Goal: Task Accomplishment & Management: Manage account settings

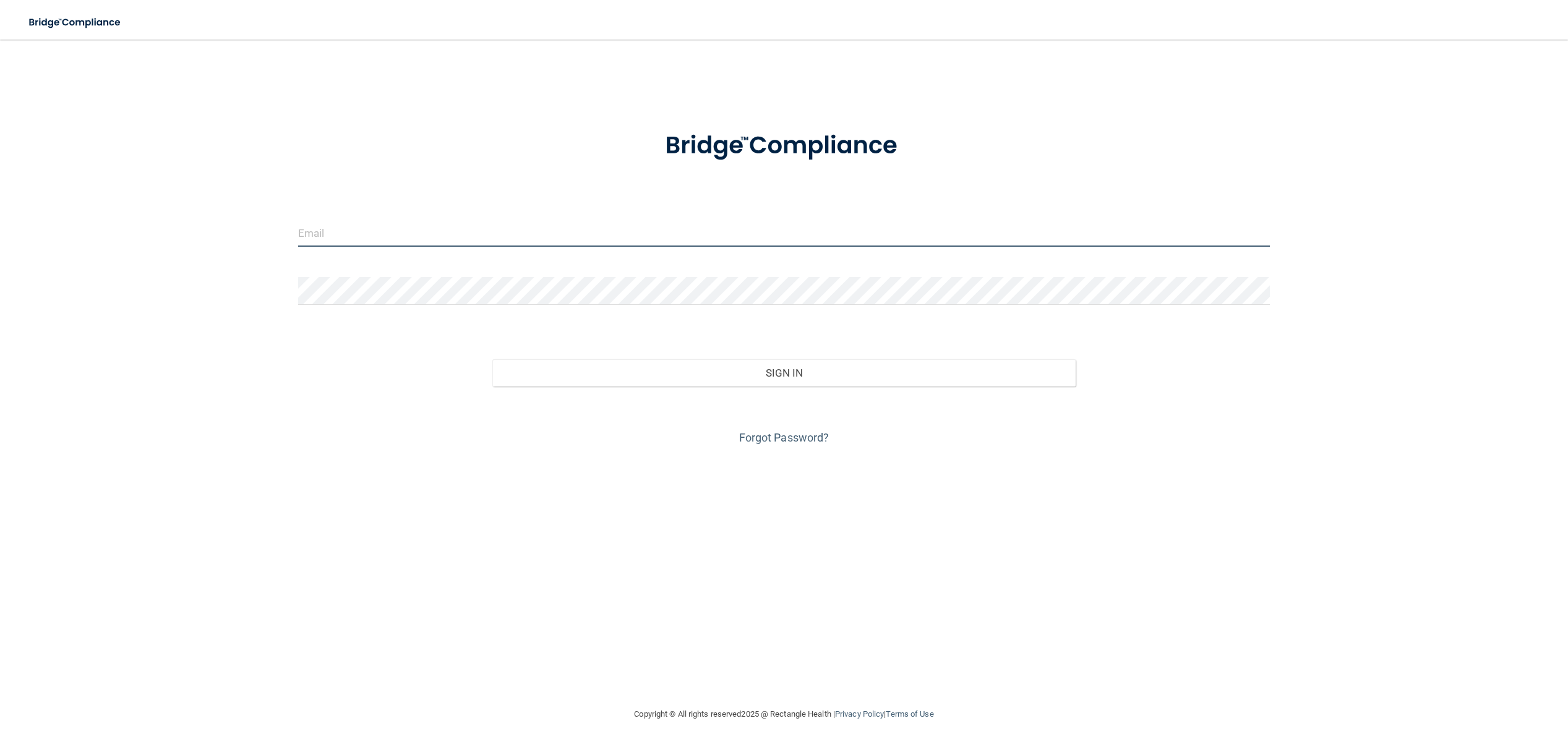
click at [640, 229] on input "email" at bounding box center [784, 233] width 972 height 28
click at [628, 231] on input "email" at bounding box center [784, 233] width 972 height 28
click at [605, 236] on input "email" at bounding box center [784, 233] width 972 height 28
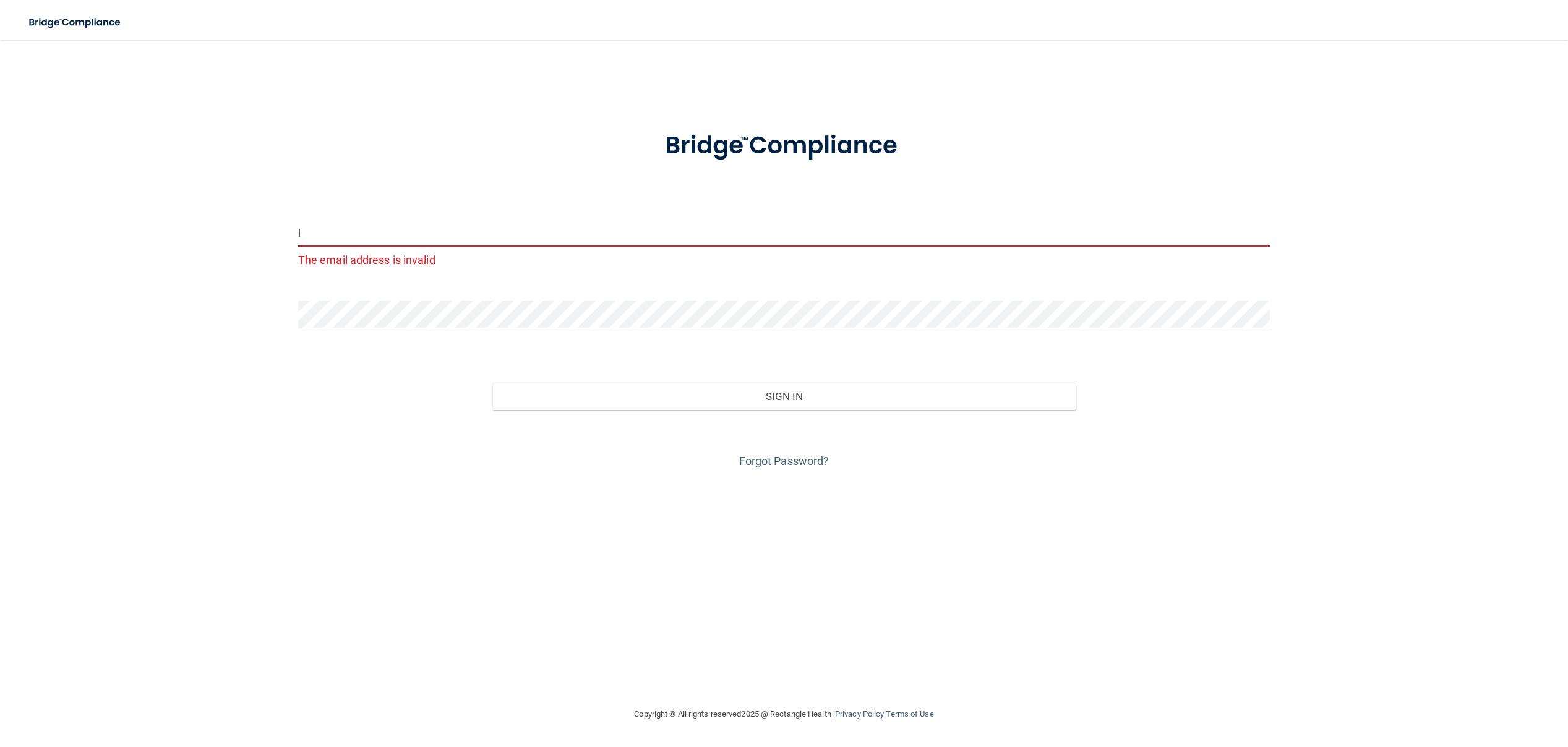
click at [569, 224] on input "l" at bounding box center [784, 233] width 972 height 28
paste input "[EMAIL_ADDRESS]"
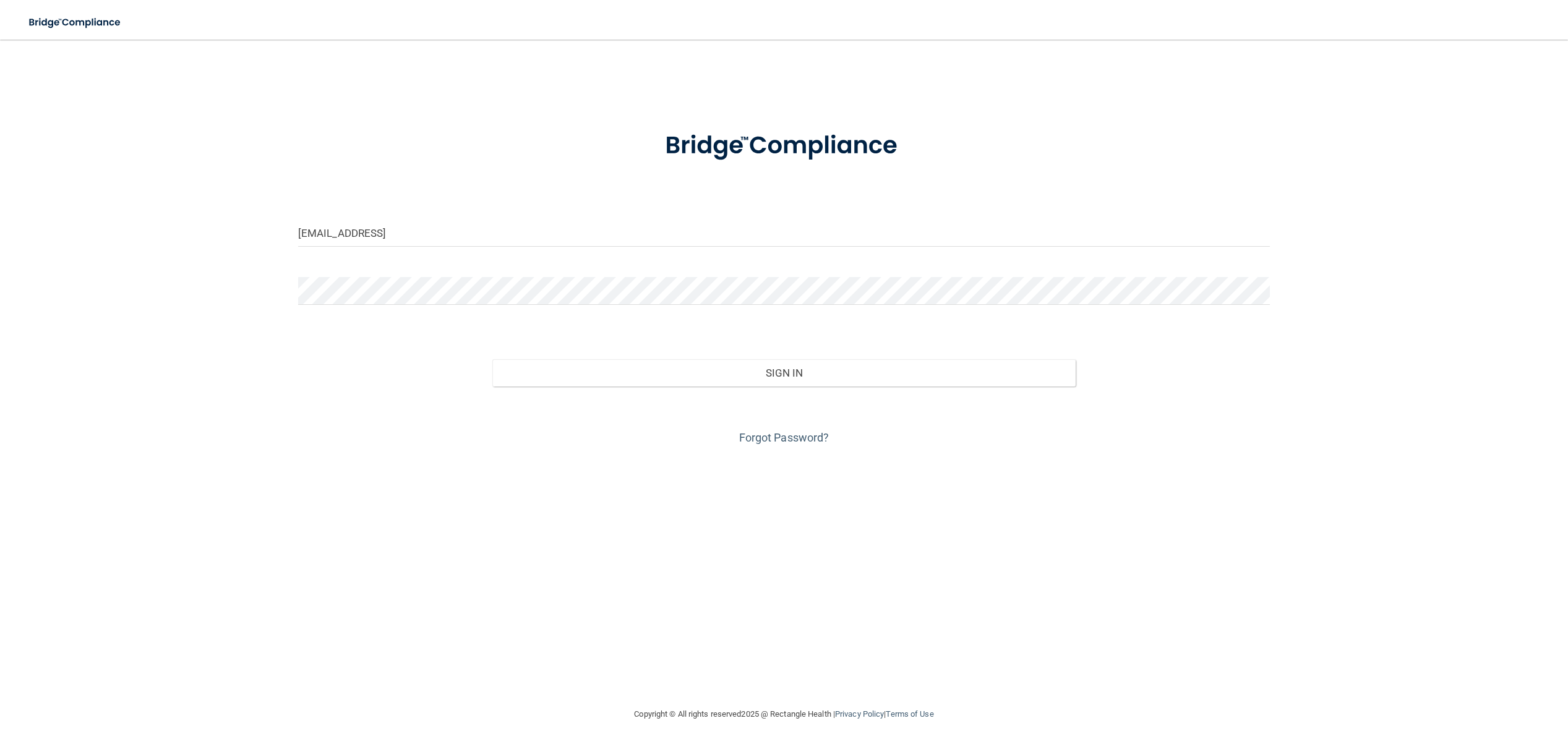
click at [639, 333] on form "[EMAIL_ADDRESS] Invalid email/password. You don't have permission to access tha…" at bounding box center [784, 281] width 972 height 334
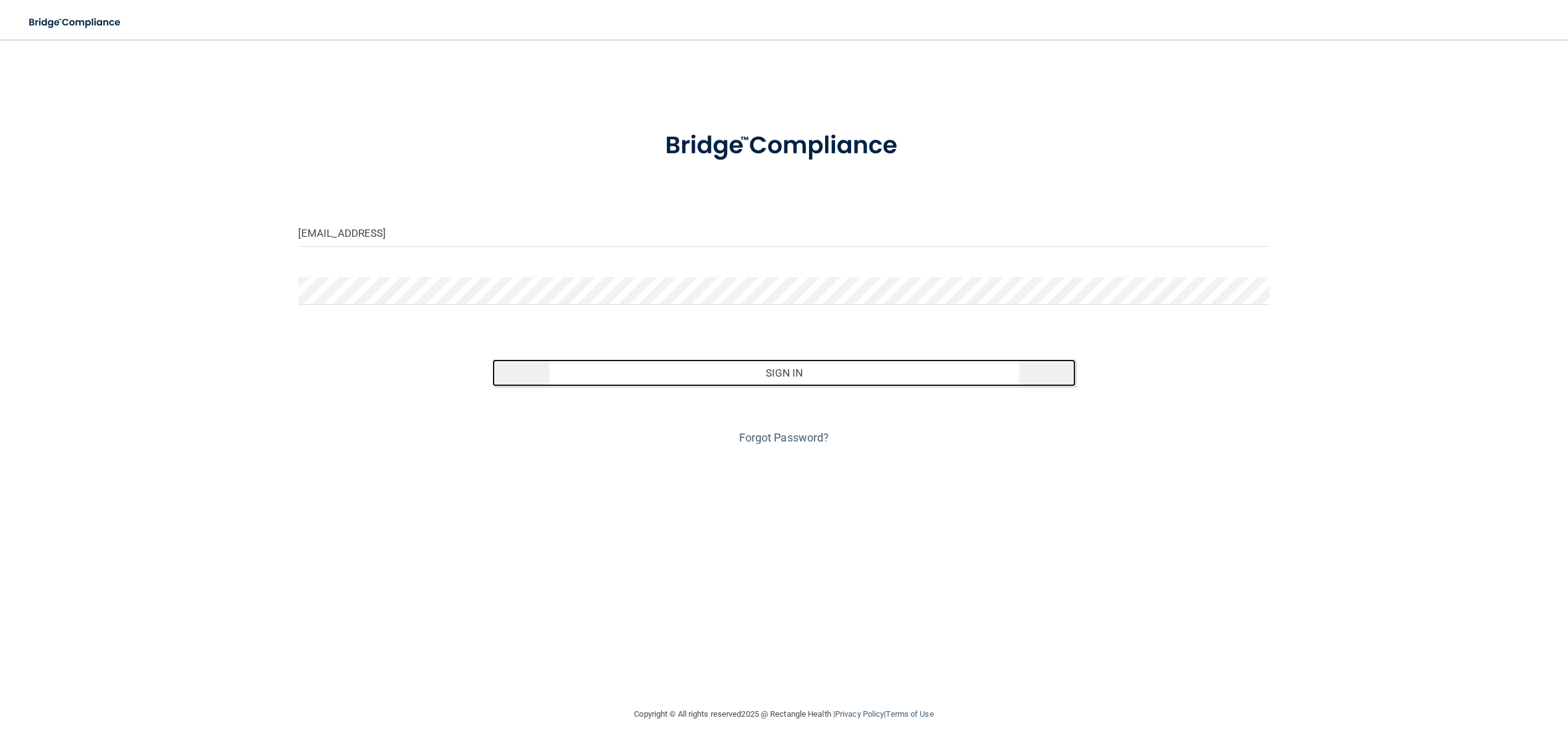
click at [806, 375] on button "Sign In" at bounding box center [784, 373] width 583 height 27
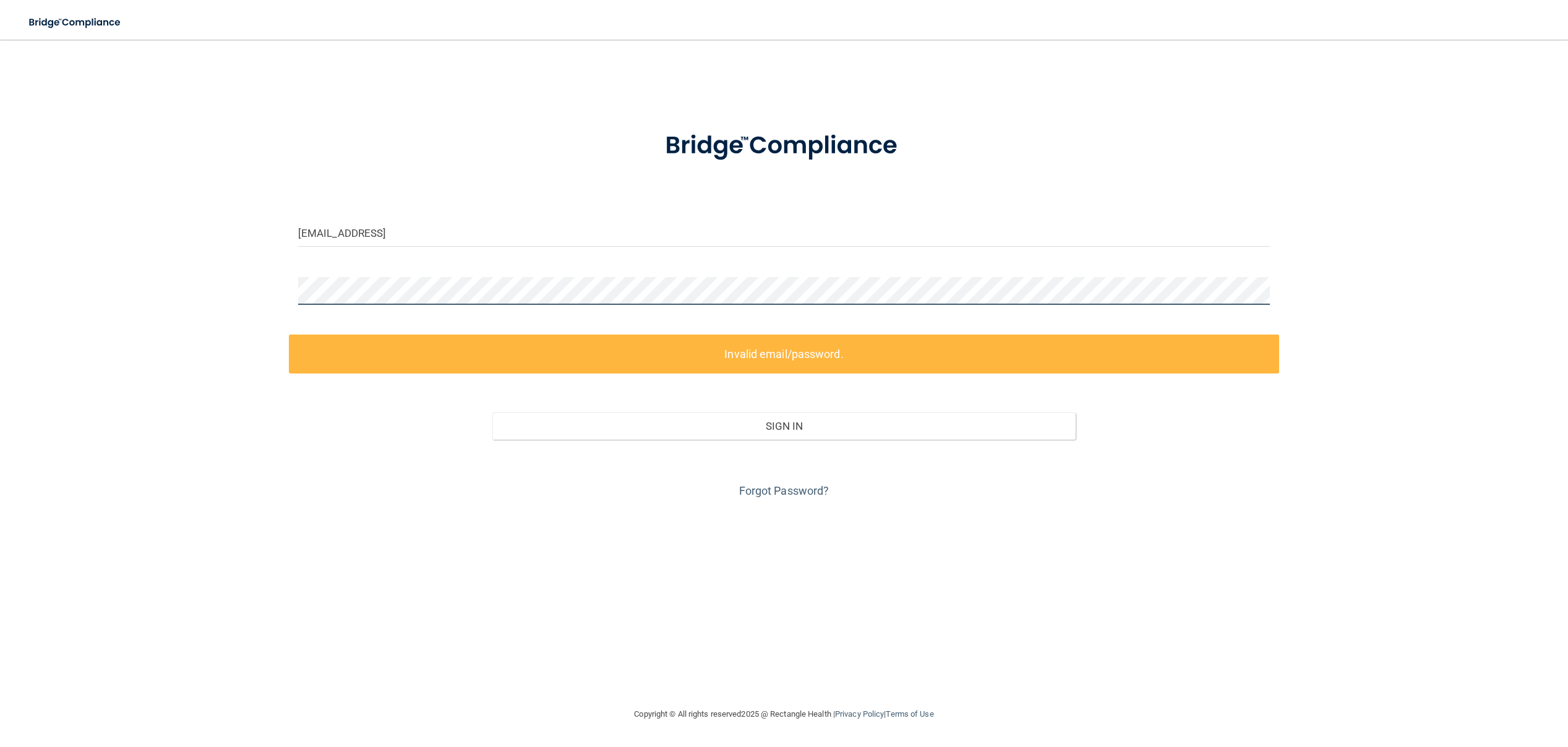
click at [224, 282] on div "[EMAIL_ADDRESS] Invalid email/password. You don't have permission to access tha…" at bounding box center [784, 374] width 1519 height 642
click at [209, 287] on div "[EMAIL_ADDRESS] Invalid email/password. You don't have permission to access tha…" at bounding box center [784, 374] width 1519 height 642
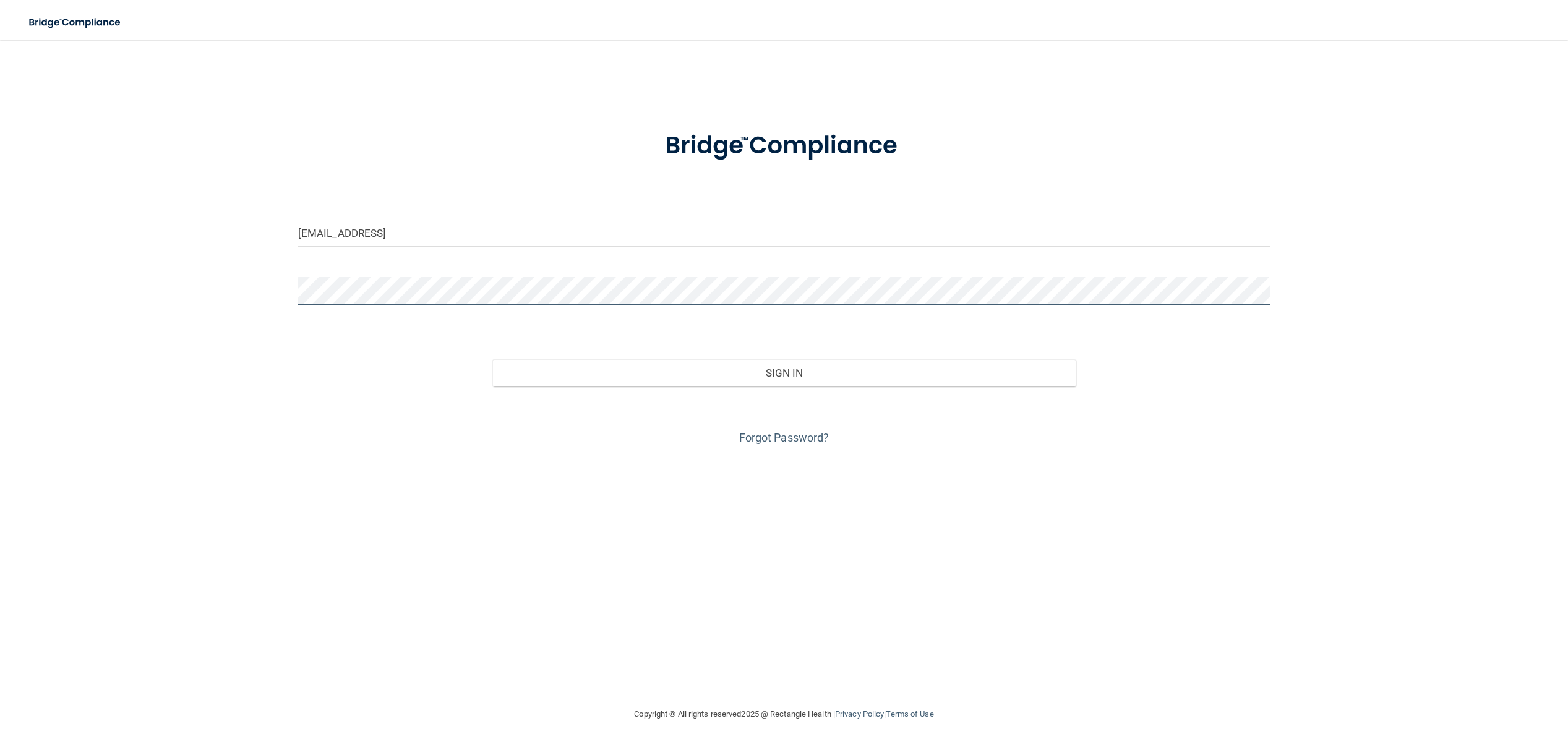
click at [493, 359] on button "Sign In" at bounding box center [784, 373] width 583 height 27
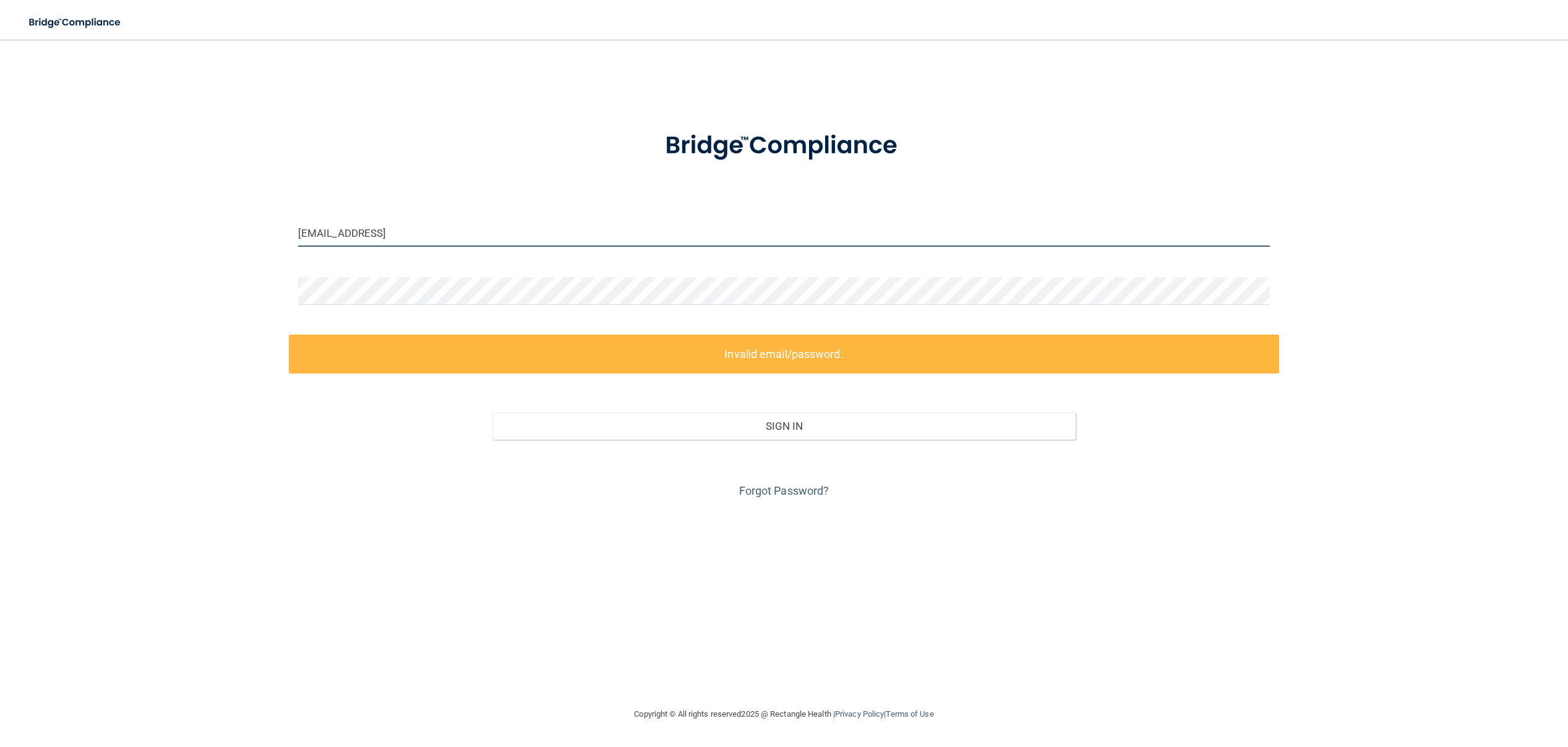
click at [483, 238] on input "[EMAIL_ADDRESS]" at bounding box center [784, 233] width 972 height 28
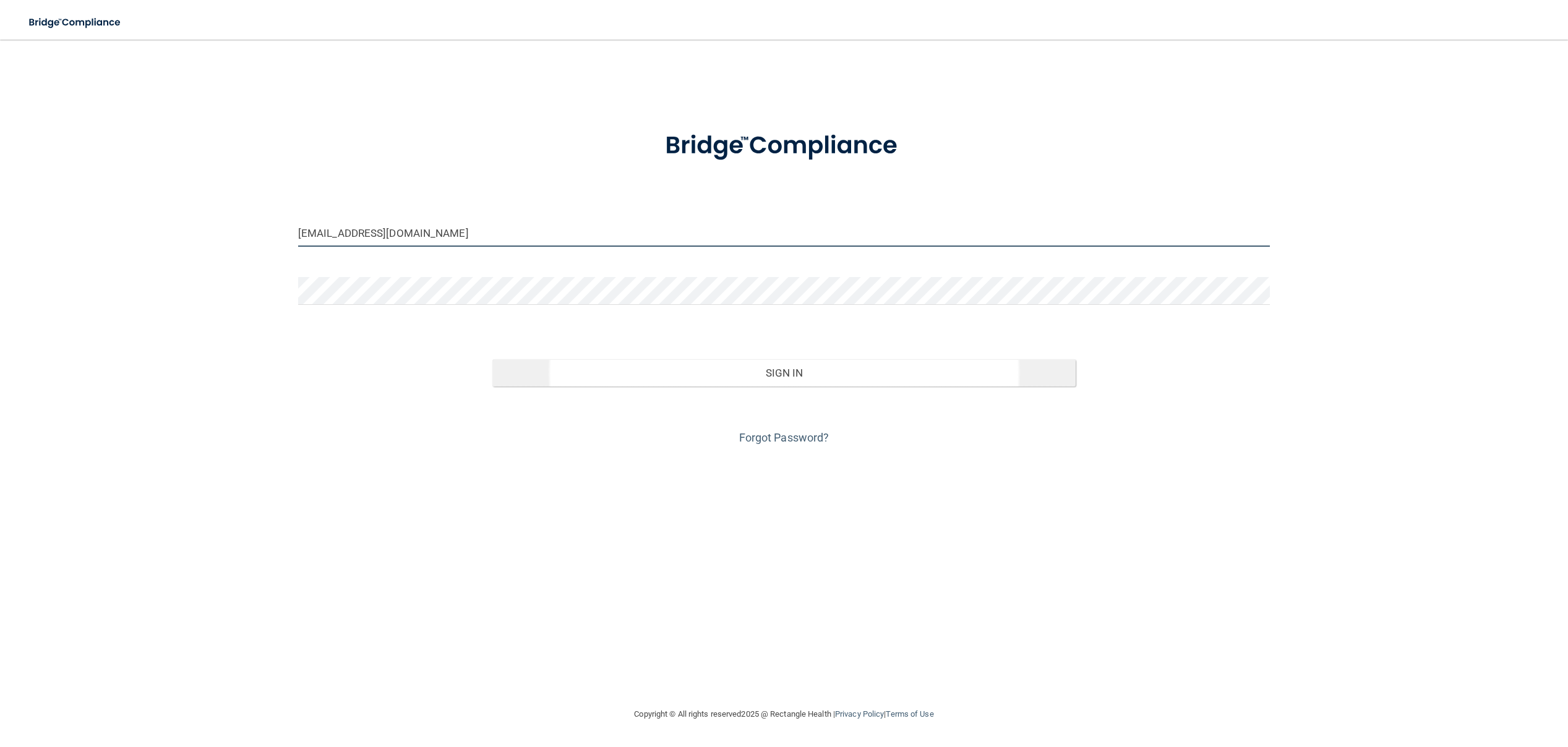
type input "[EMAIL_ADDRESS][DOMAIN_NAME]"
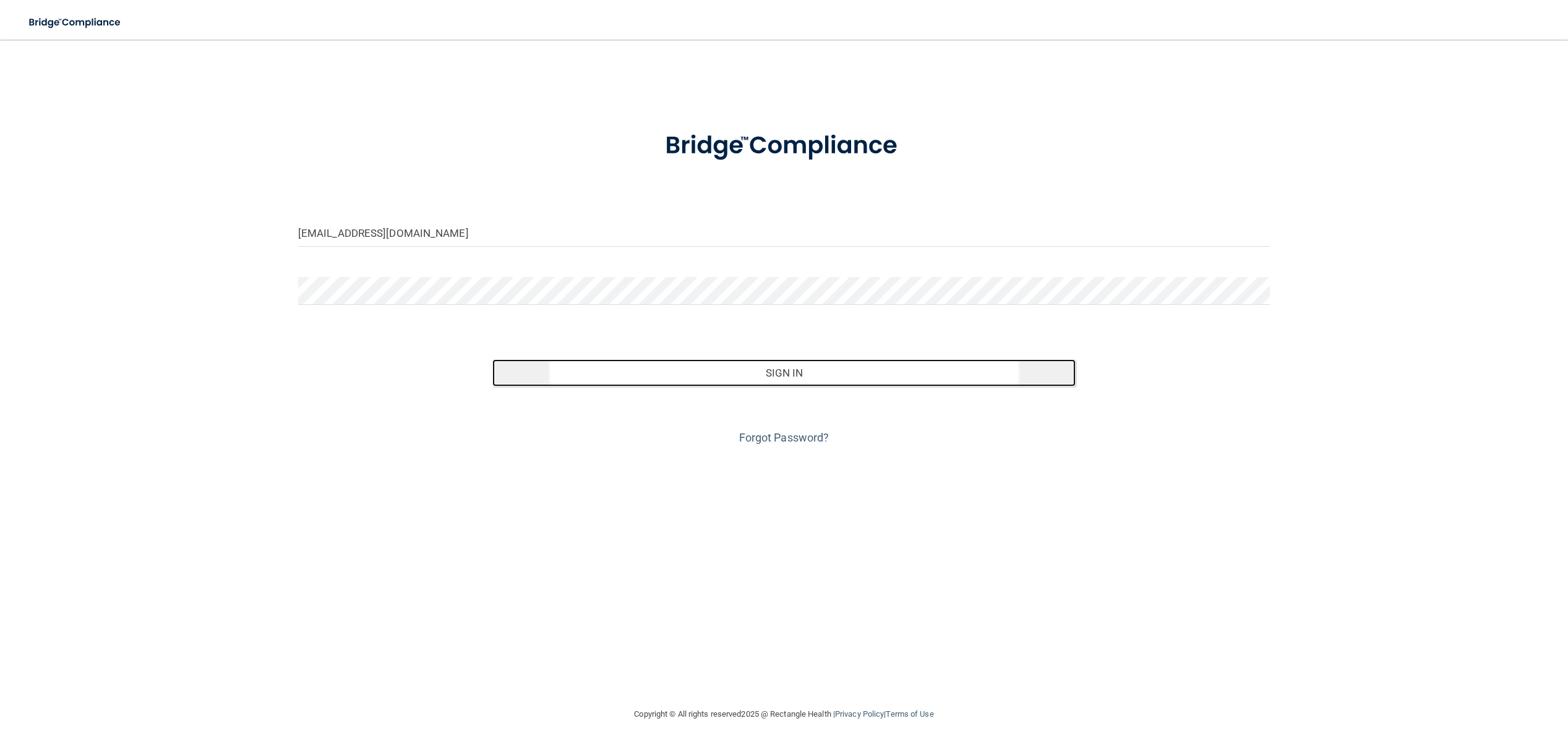
click at [769, 372] on button "Sign In" at bounding box center [784, 373] width 583 height 27
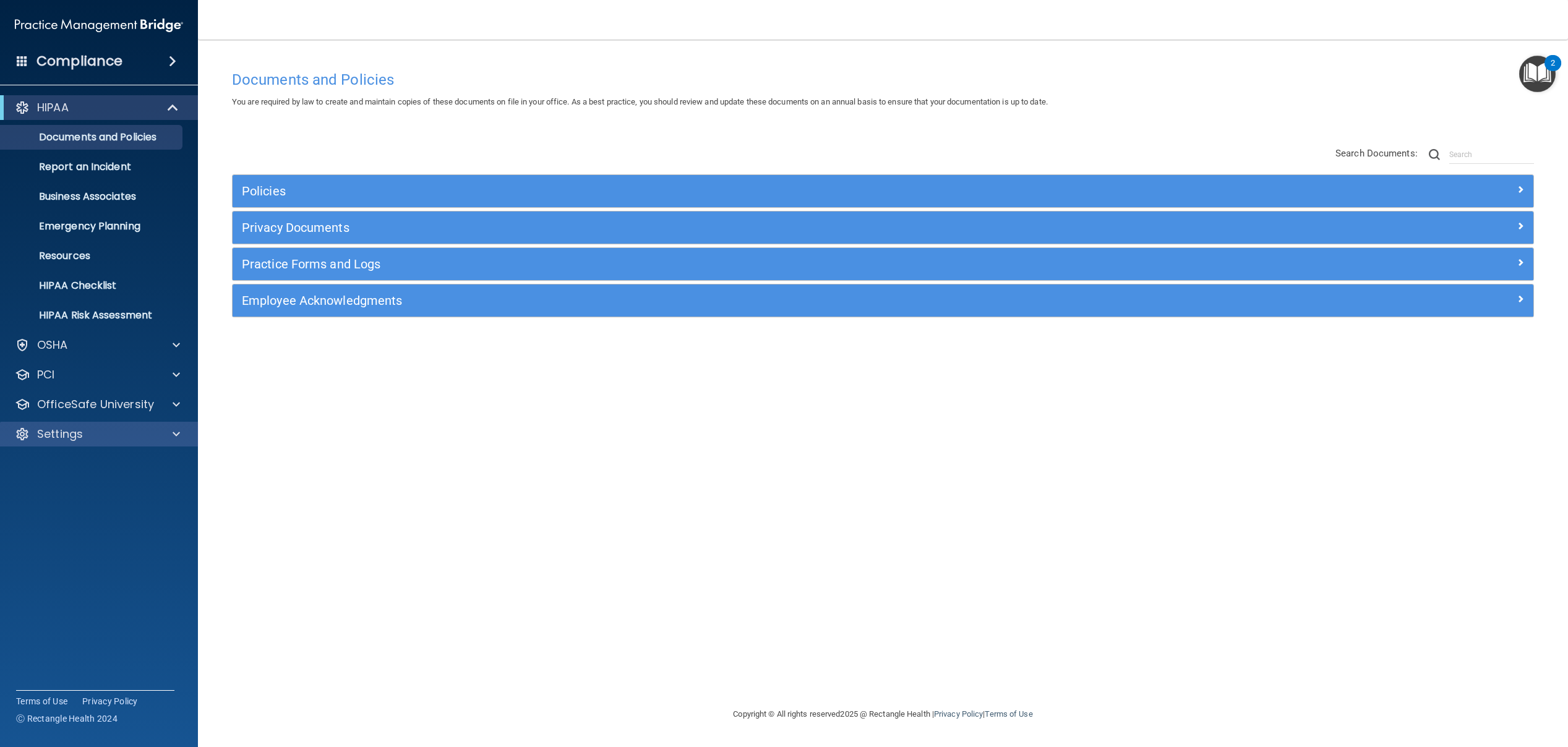
click at [187, 442] on div "Settings" at bounding box center [99, 434] width 199 height 25
click at [177, 437] on span at bounding box center [177, 434] width 8 height 15
click at [170, 105] on span at bounding box center [174, 107] width 10 height 15
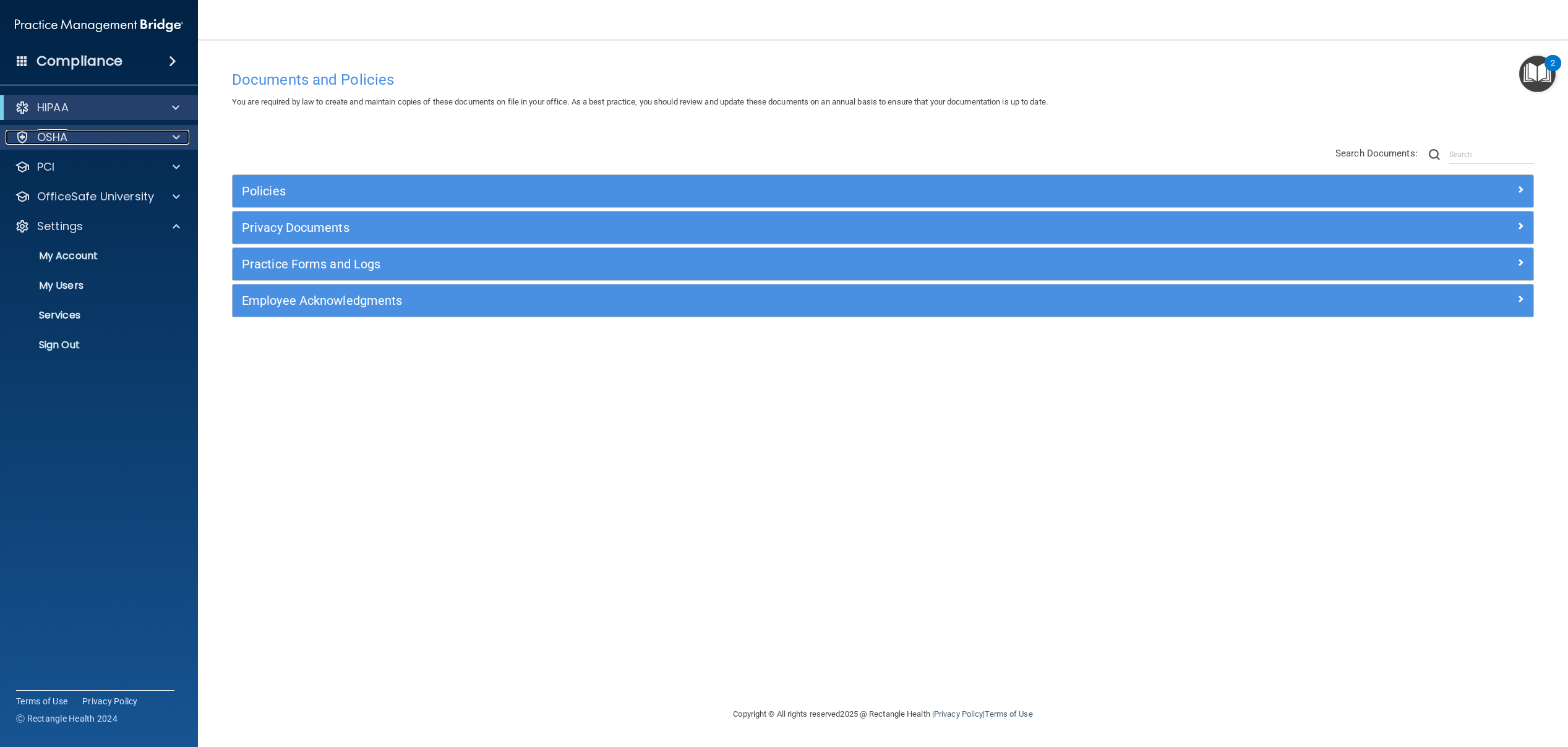
click at [175, 138] on span at bounding box center [177, 137] width 8 height 15
click at [178, 111] on span at bounding box center [176, 107] width 8 height 15
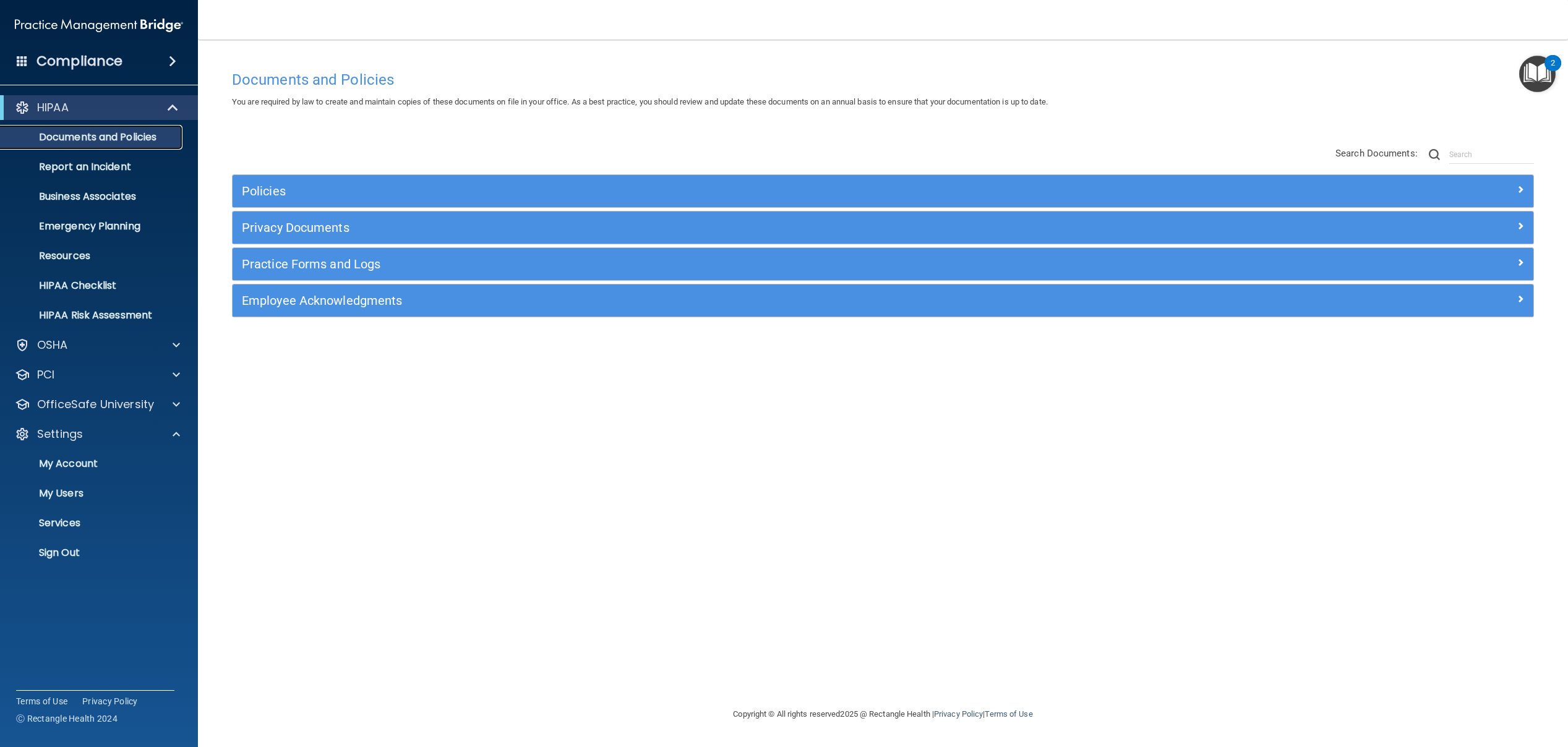
click at [145, 139] on p "Documents and Policies" at bounding box center [92, 137] width 169 height 12
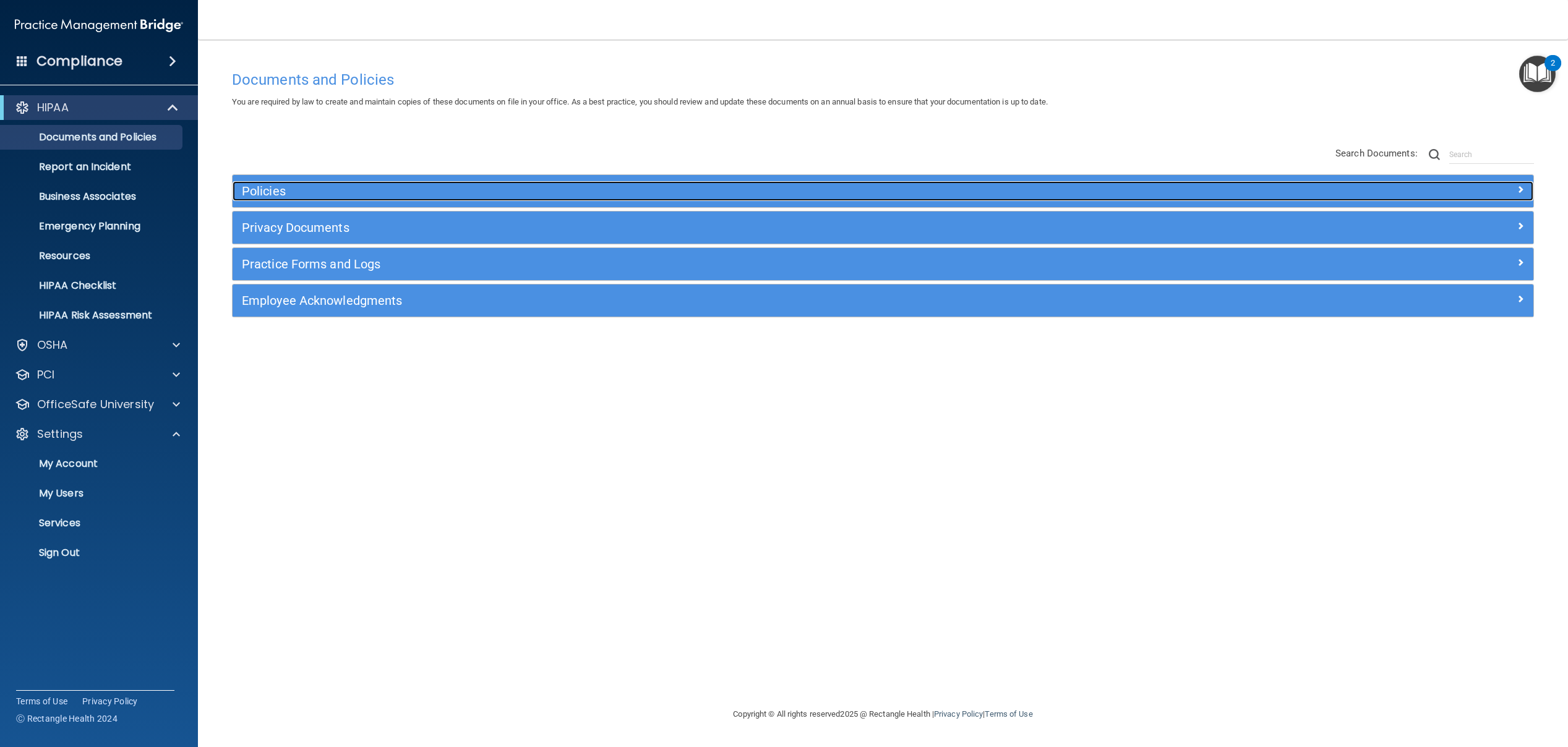
click at [275, 186] on h5 "Policies" at bounding box center [720, 191] width 957 height 13
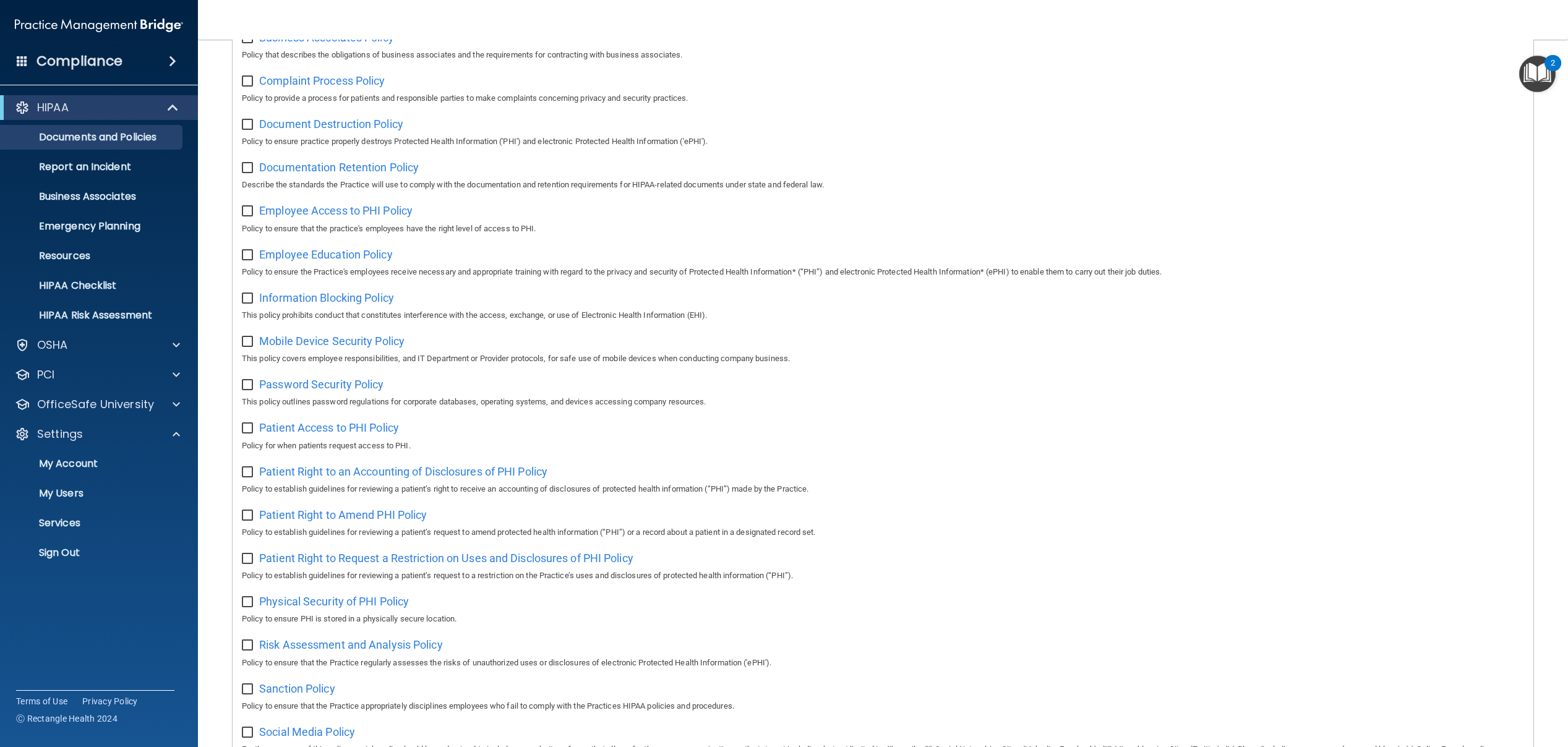
scroll to position [622, 0]
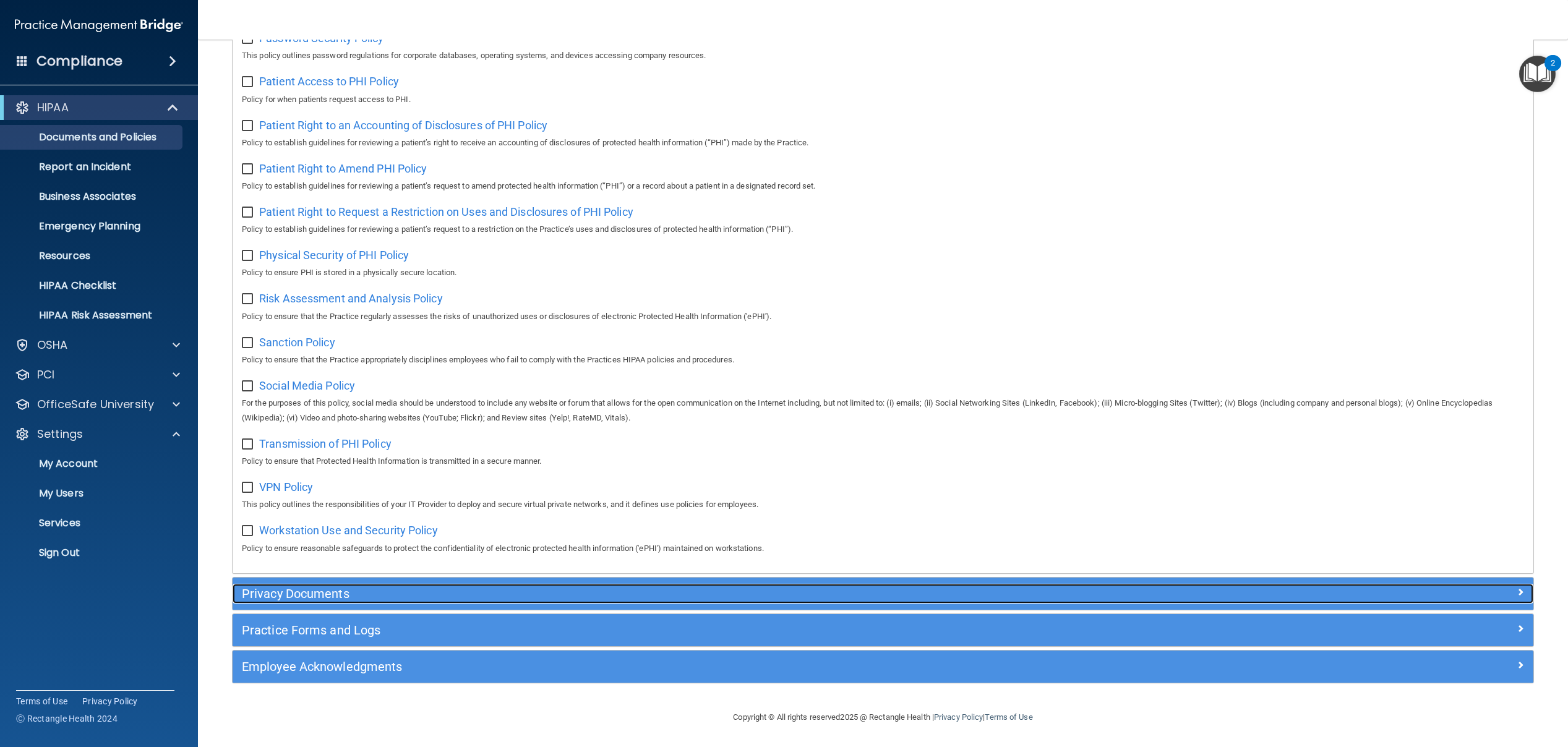
click at [484, 594] on h5 "Privacy Documents" at bounding box center [720, 593] width 957 height 13
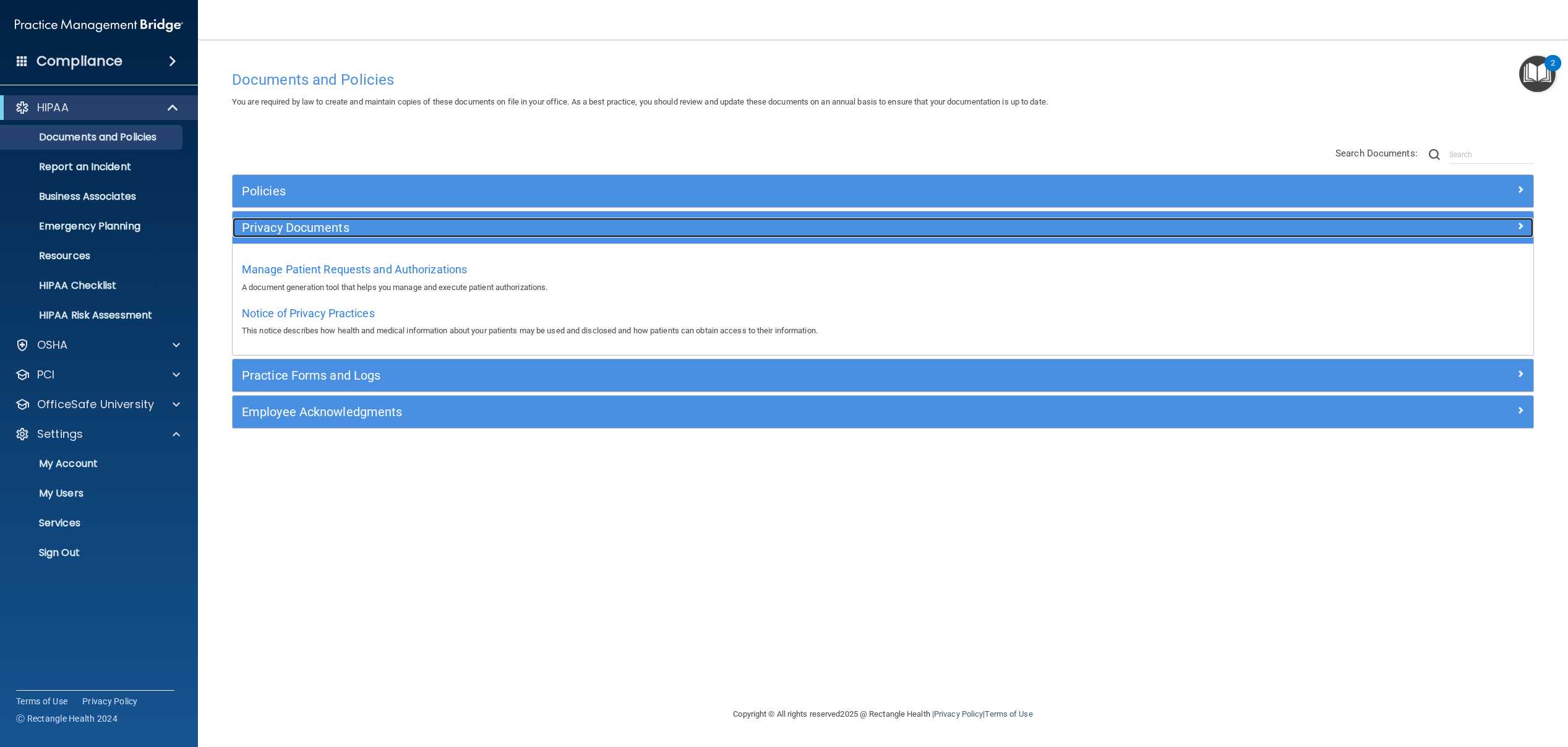
scroll to position [0, 0]
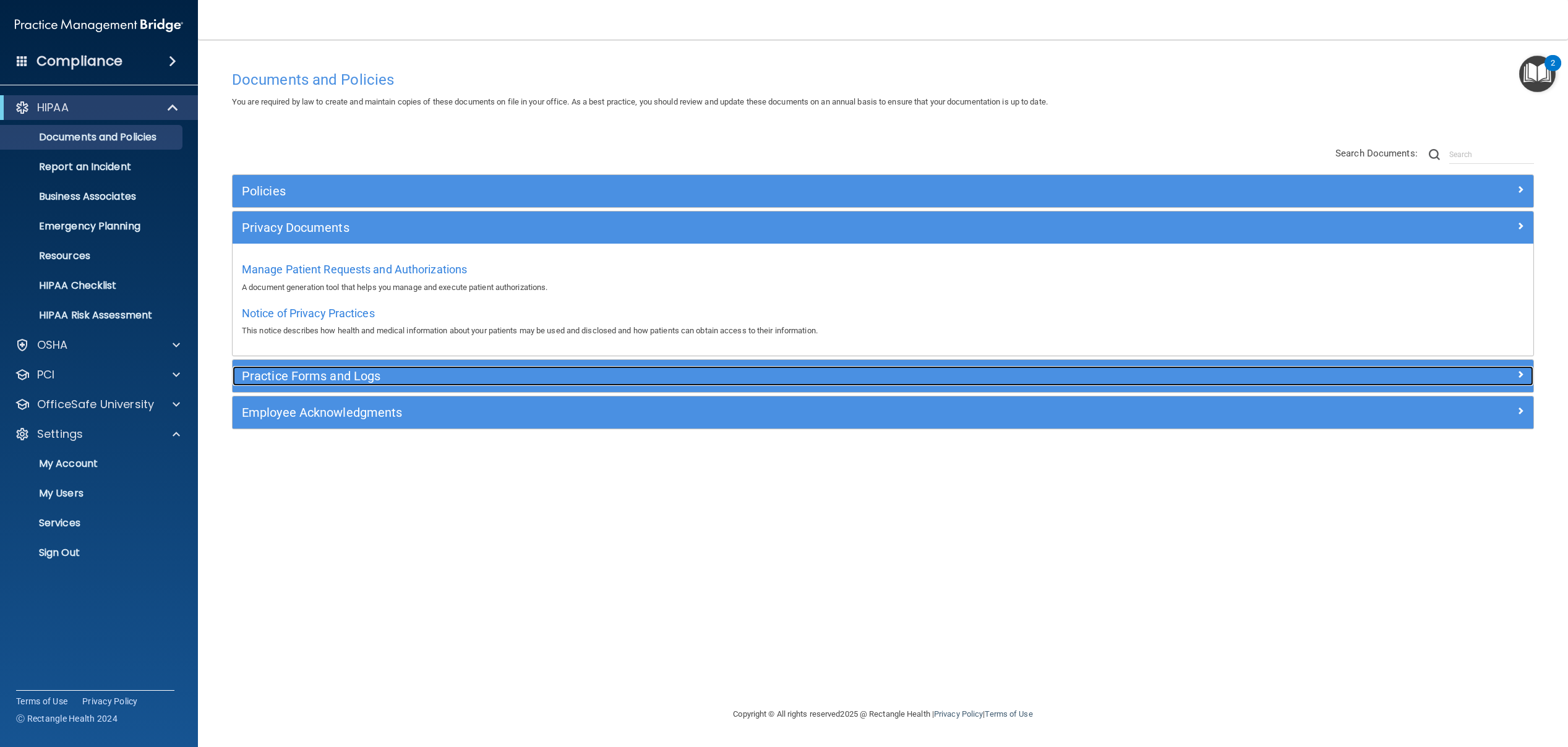
click at [573, 377] on h5 "Practice Forms and Logs" at bounding box center [720, 375] width 957 height 13
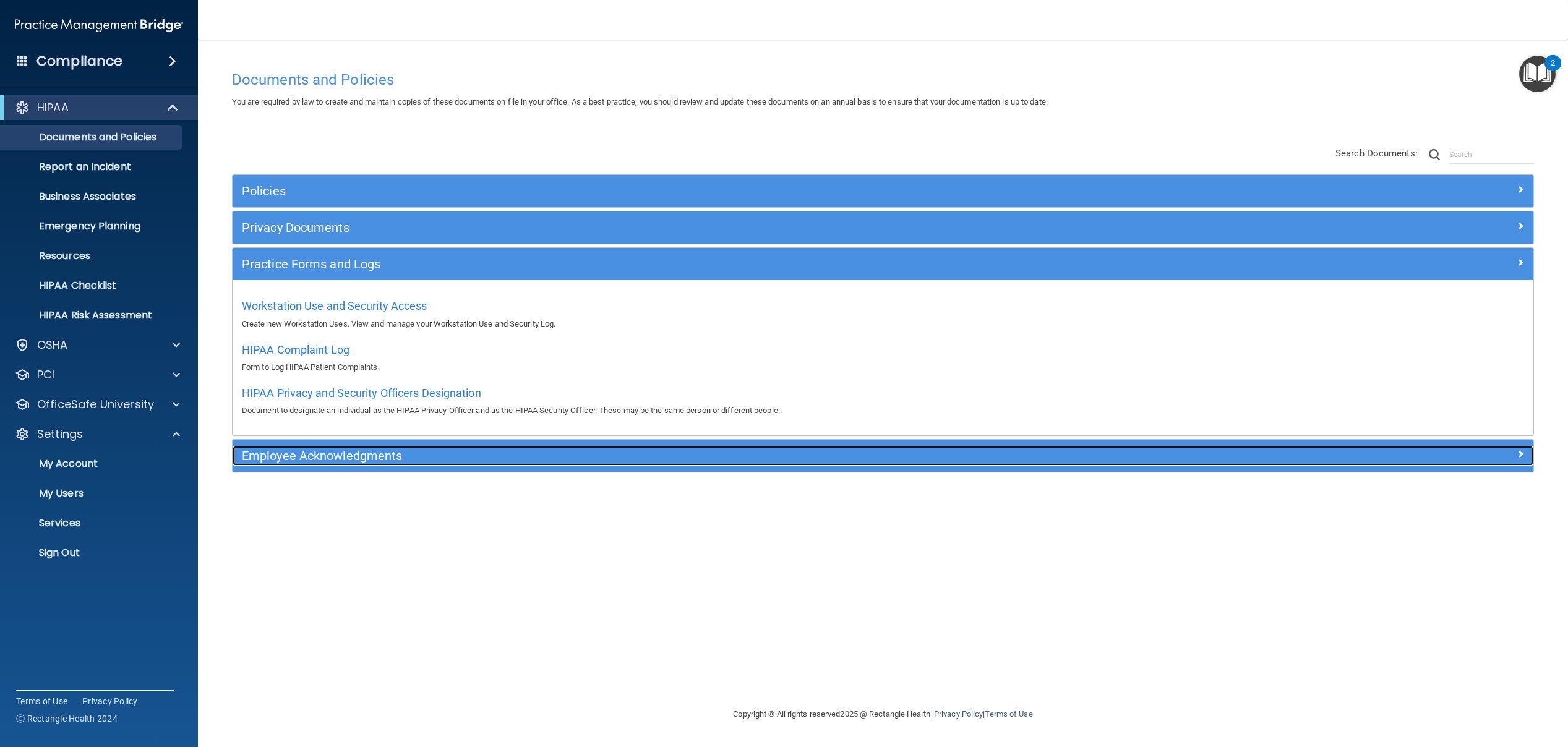
click at [558, 458] on h5 "Employee Acknowledgments" at bounding box center [720, 456] width 957 height 13
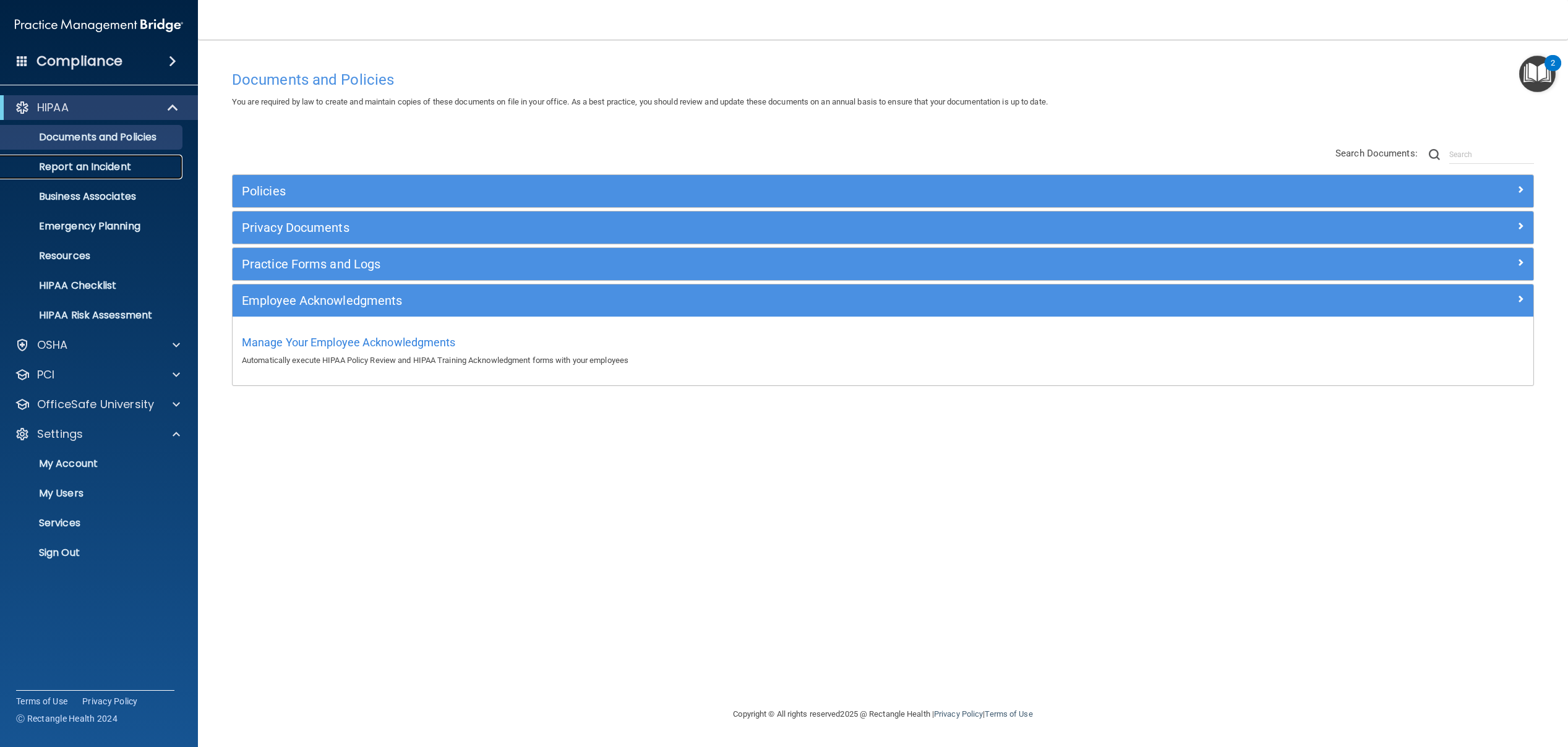
click at [87, 157] on link "Report an Incident" at bounding box center [85, 167] width 195 height 25
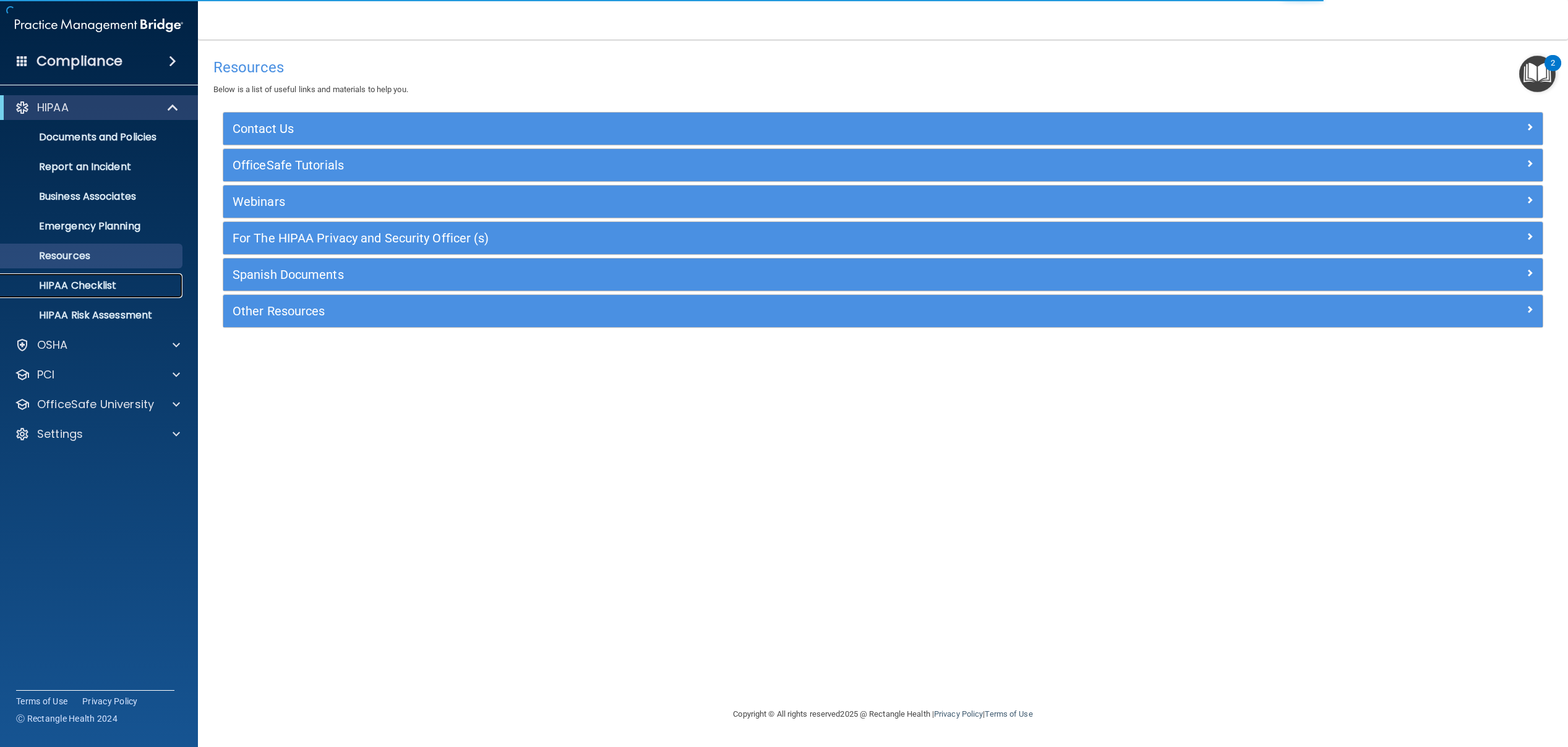
click at [101, 285] on p "HIPAA Checklist" at bounding box center [92, 286] width 169 height 12
click at [120, 310] on p "HIPAA Risk Assessment" at bounding box center [92, 315] width 169 height 12
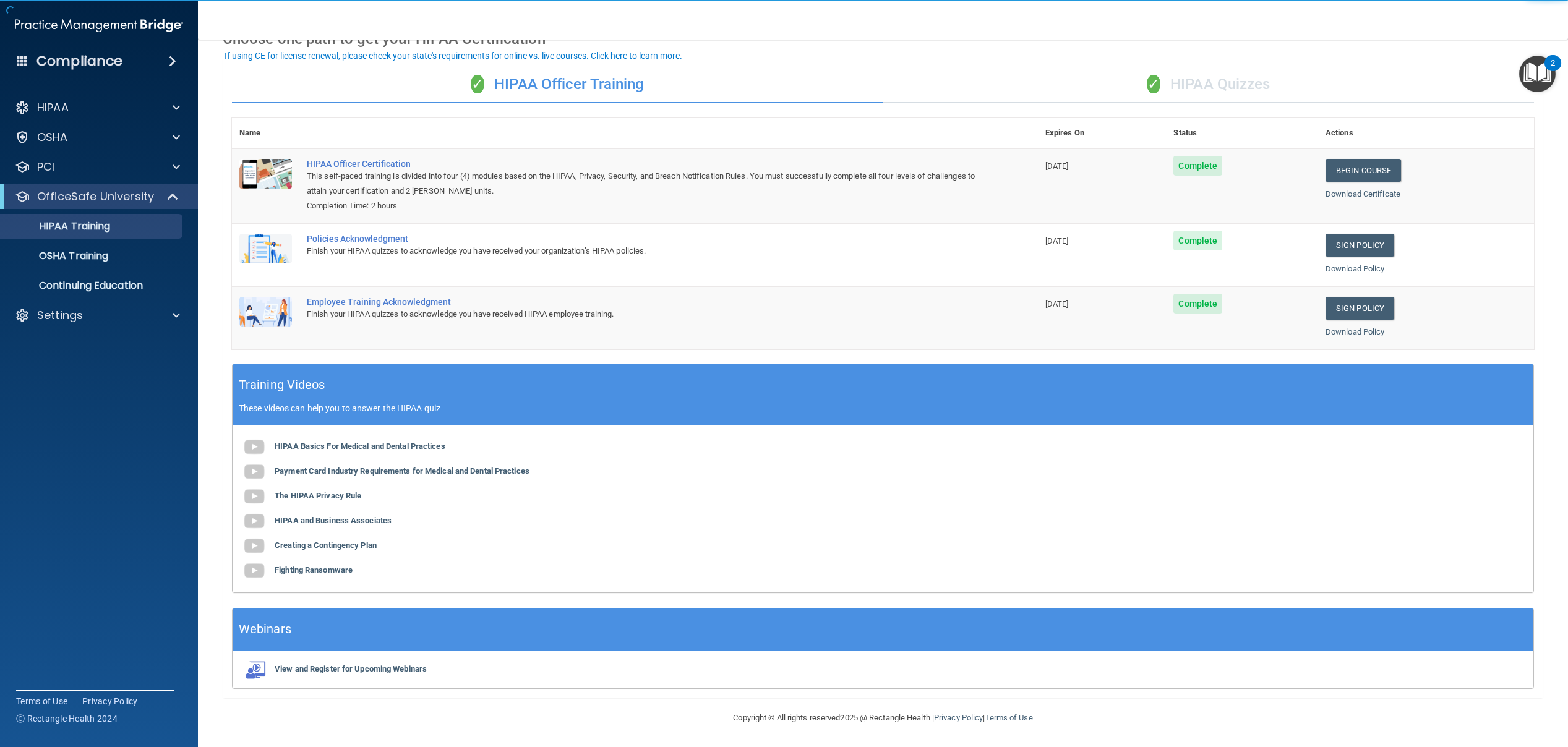
scroll to position [70, 0]
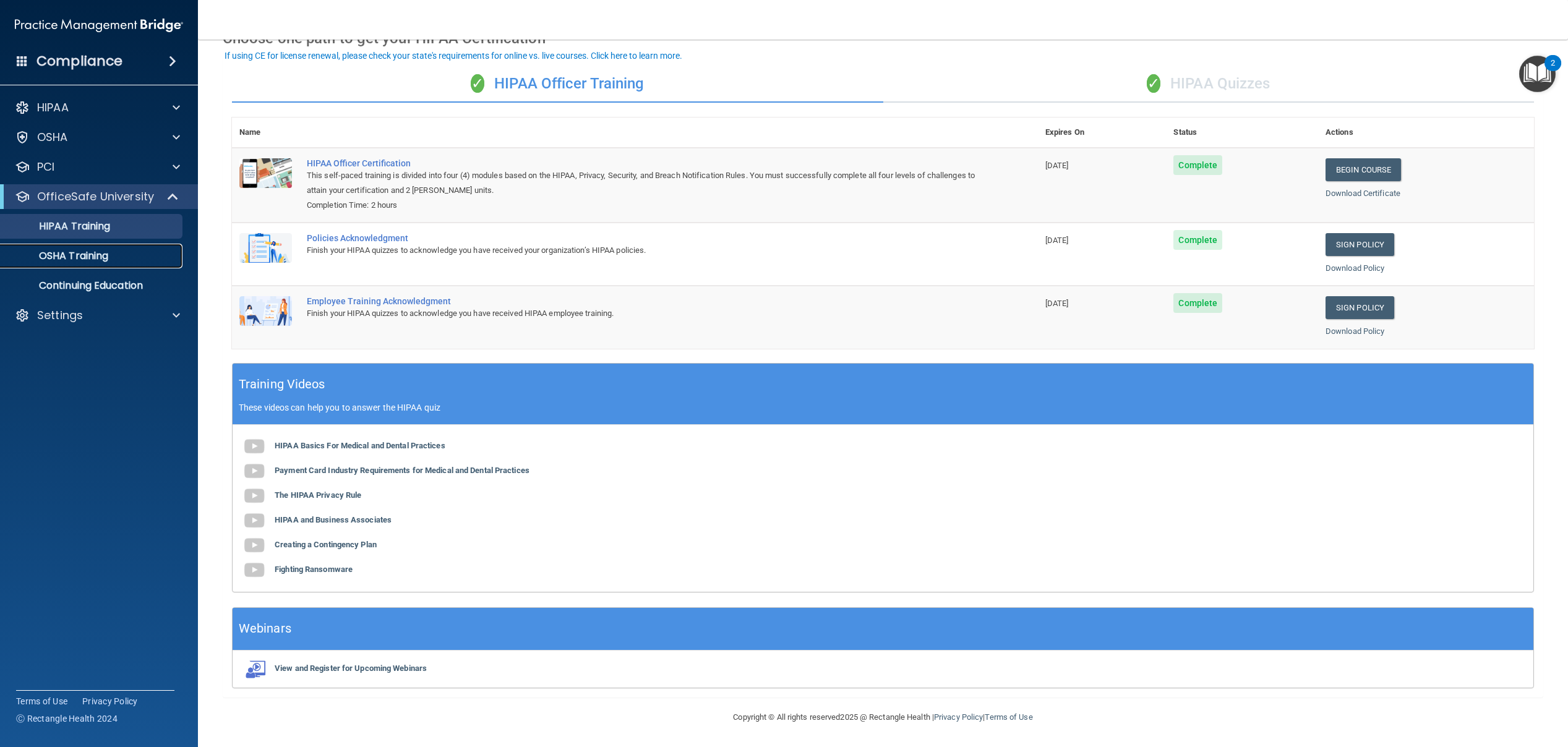
click at [113, 256] on div "OSHA Training" at bounding box center [92, 256] width 169 height 12
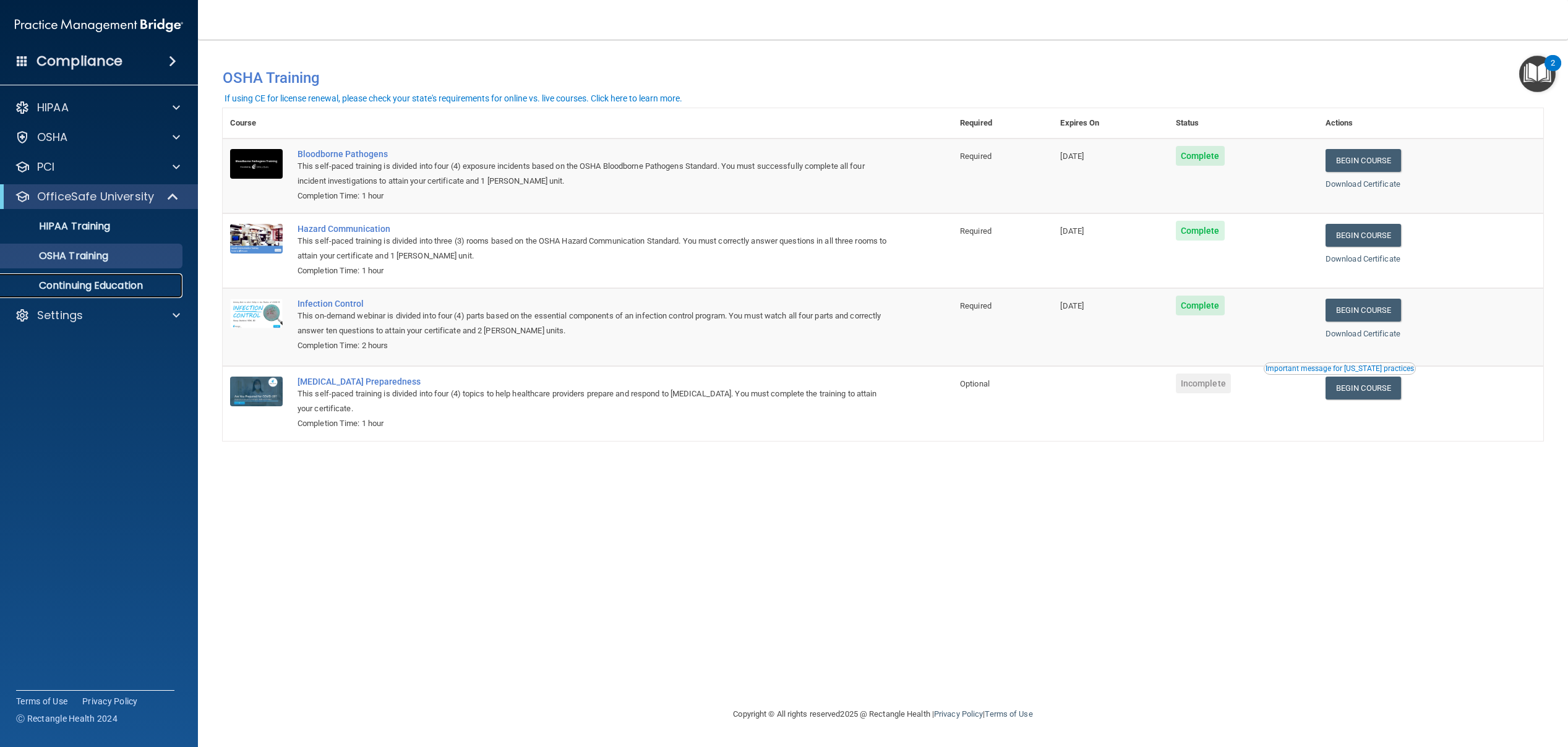
click at [110, 290] on p "Continuing Education" at bounding box center [92, 286] width 169 height 12
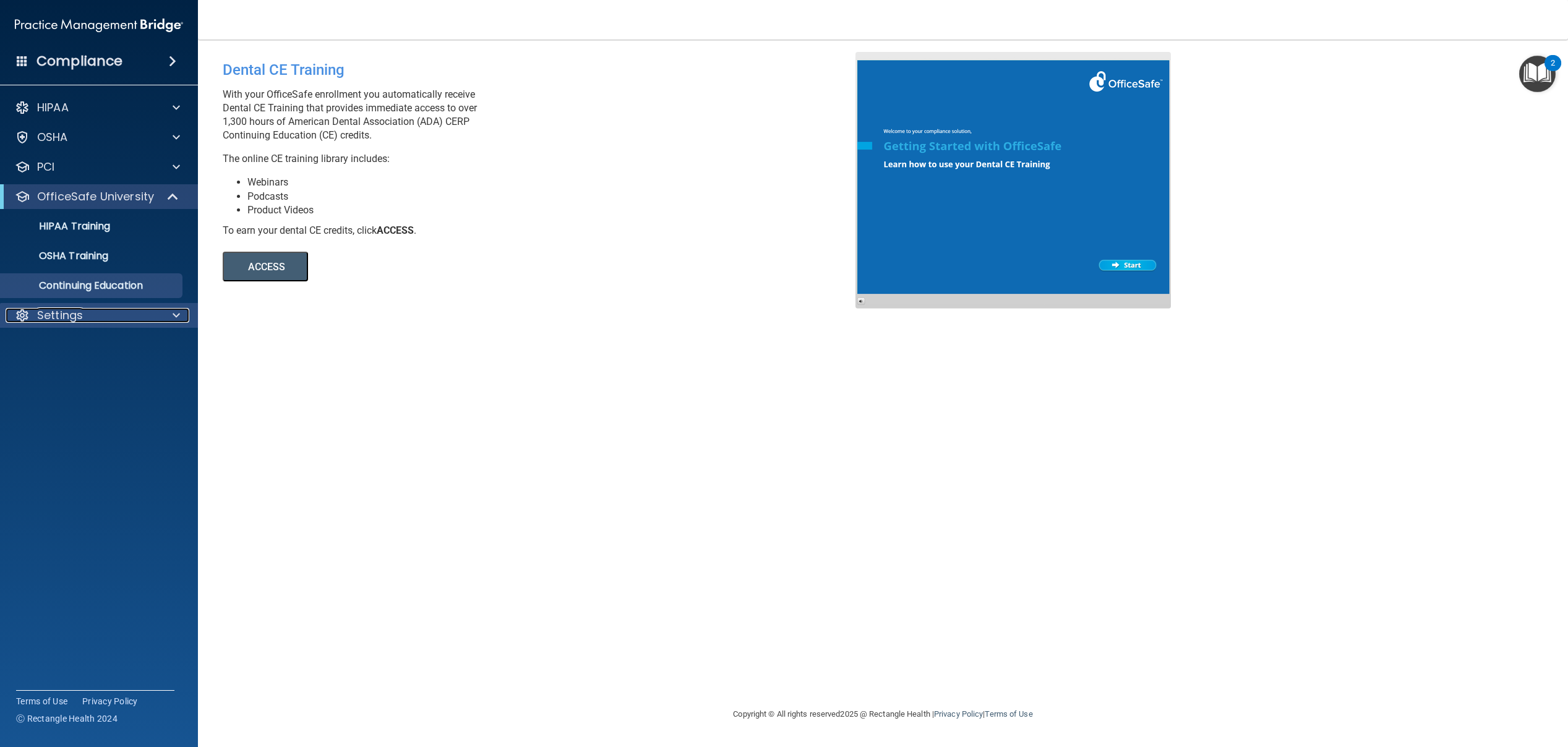
click at [175, 314] on span at bounding box center [177, 315] width 8 height 15
click at [94, 375] on p "My Users" at bounding box center [92, 374] width 169 height 12
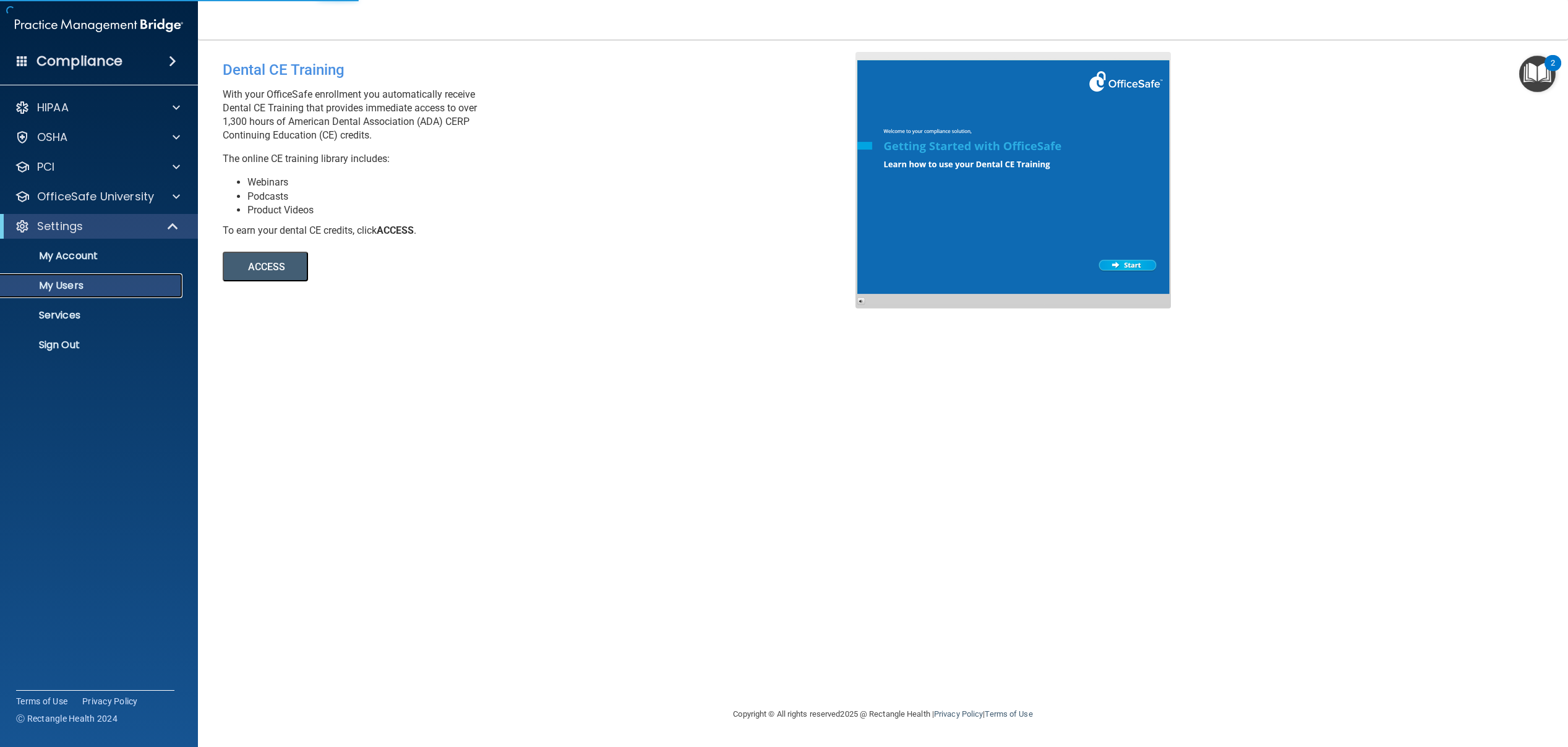
select select "20"
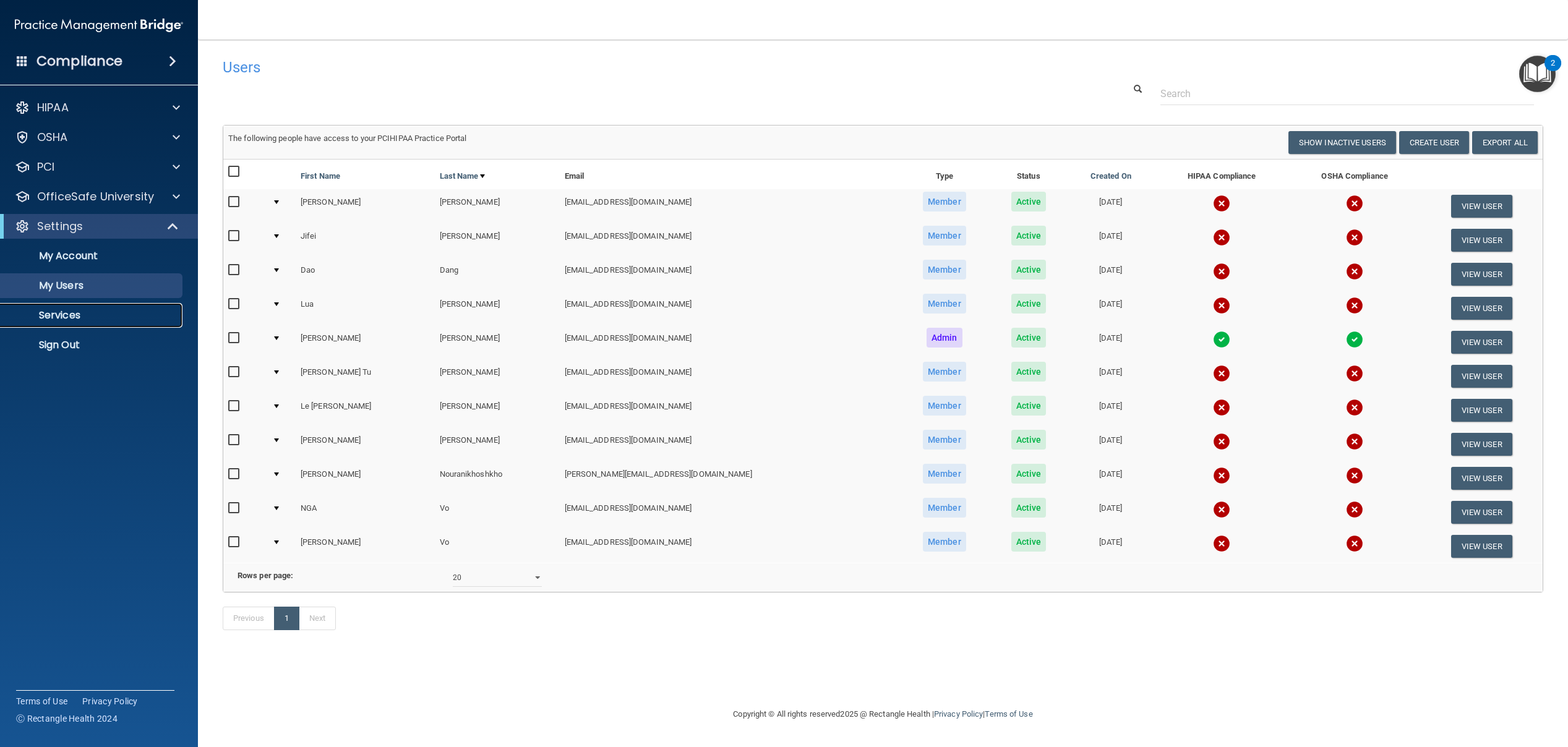
click at [109, 322] on link "Services" at bounding box center [85, 315] width 195 height 25
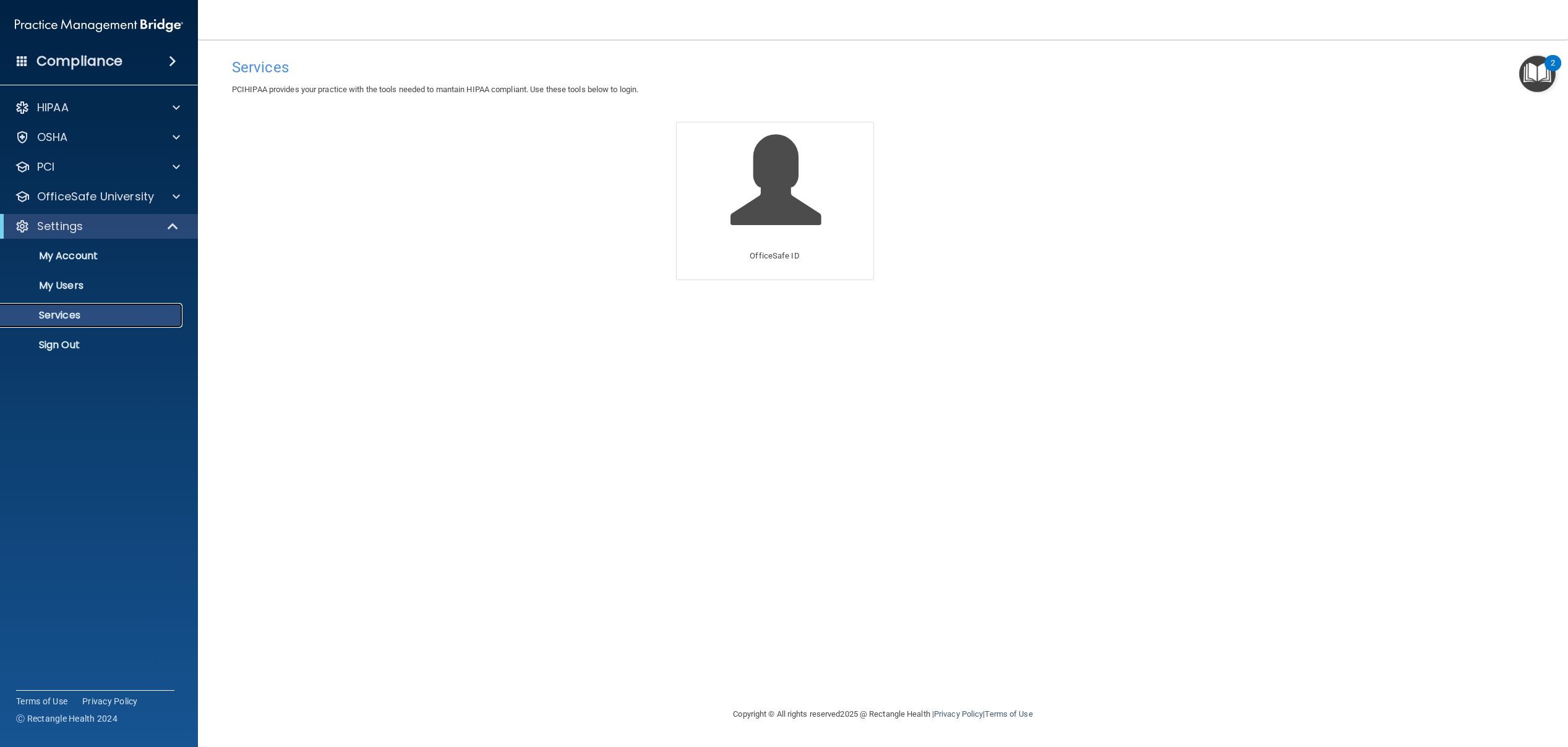
click at [87, 316] on p "Services" at bounding box center [92, 315] width 169 height 12
click at [99, 288] on p "My Users" at bounding box center [92, 286] width 169 height 12
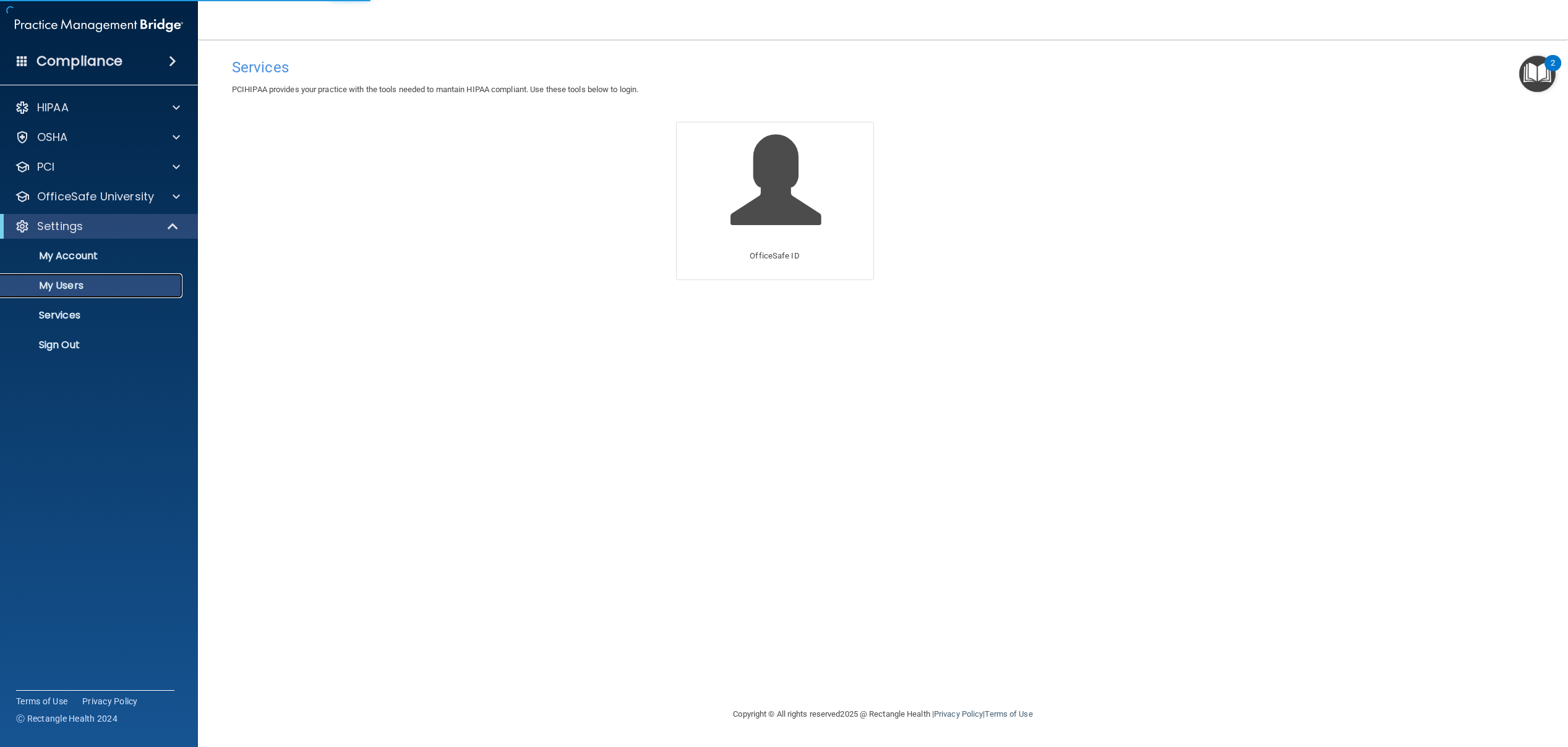
select select "20"
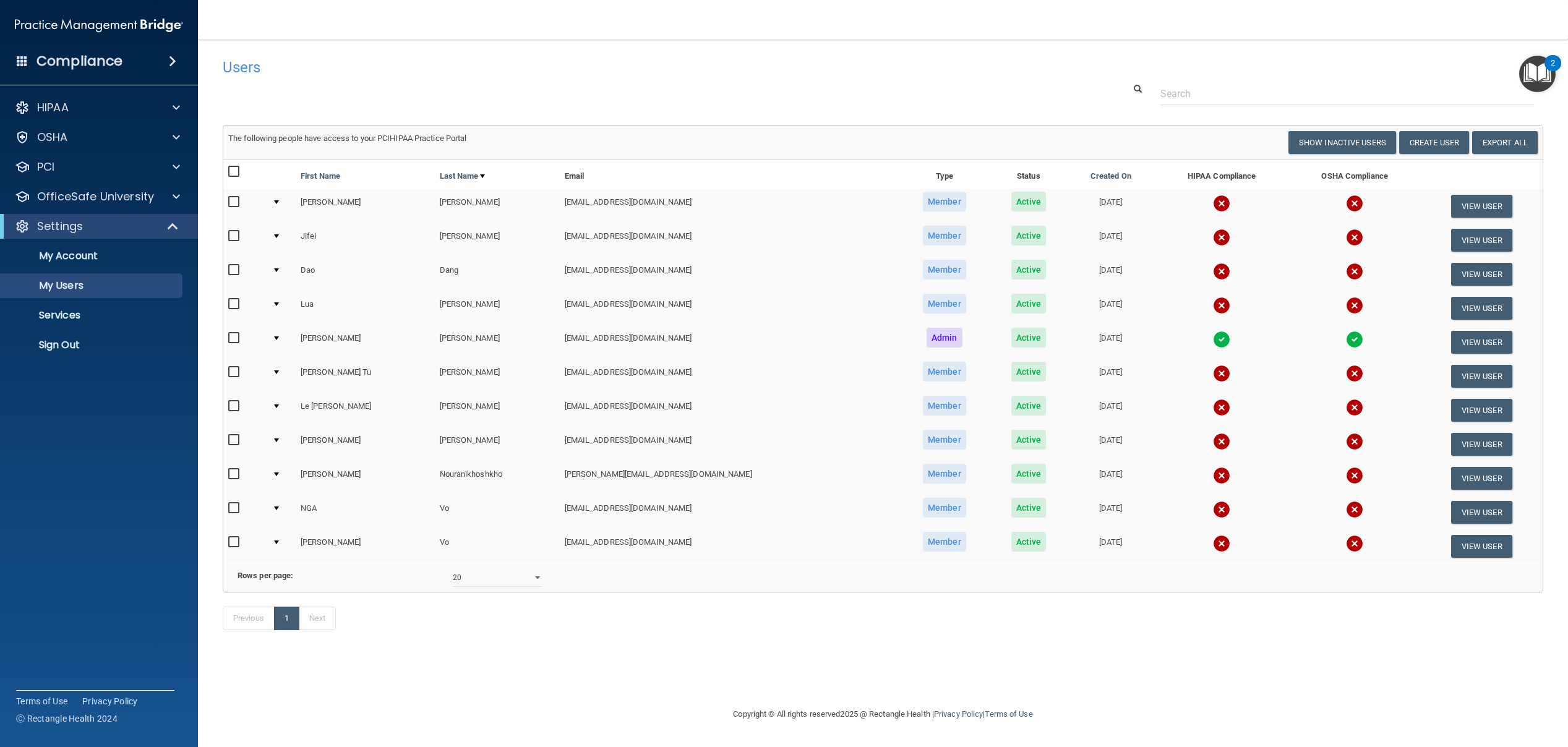
click at [1220, 22] on nav "Toggle navigation Christine Lee leedentalstudios@gmail.com Manage My Enterprise…" at bounding box center [883, 20] width 1370 height 40
click at [1479, 343] on button "View User" at bounding box center [1482, 342] width 61 height 23
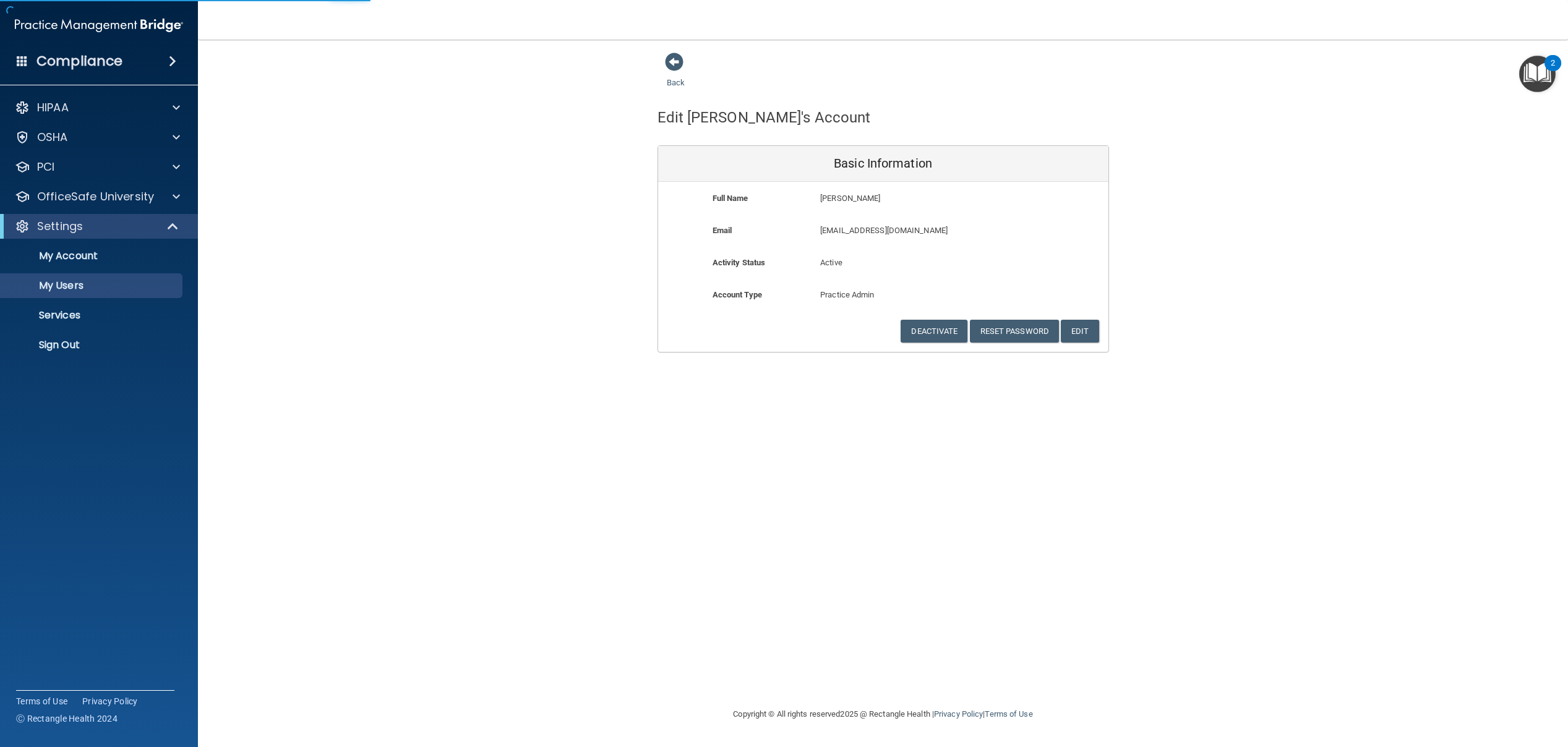
select select "20"
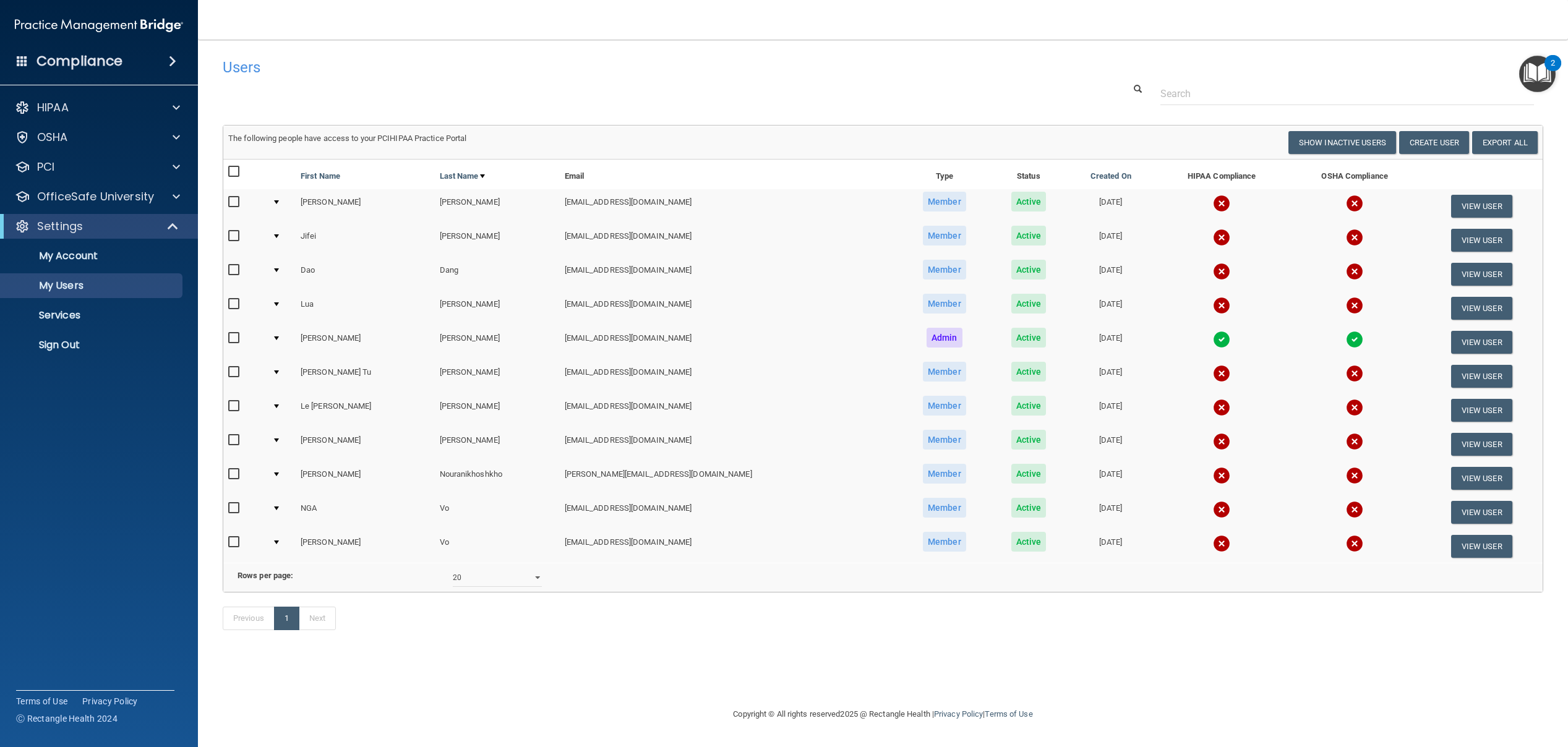
click at [1533, 61] on img "Open Resource Center, 2 new notifications" at bounding box center [1537, 73] width 36 height 36
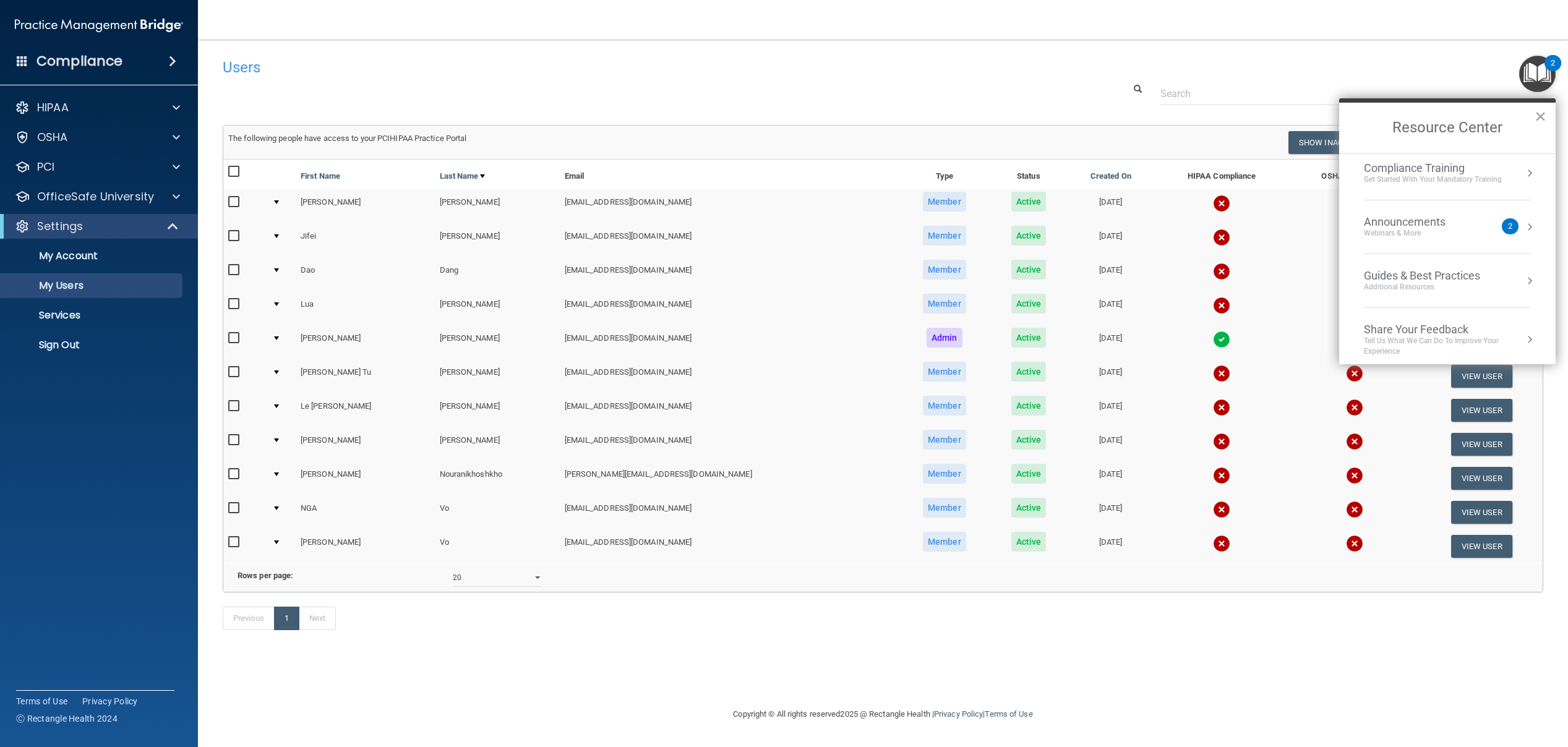
scroll to position [177, 0]
click at [1049, 66] on div "Users" at bounding box center [883, 68] width 1339 height 31
click at [1542, 117] on button "×" at bounding box center [1541, 116] width 11 height 20
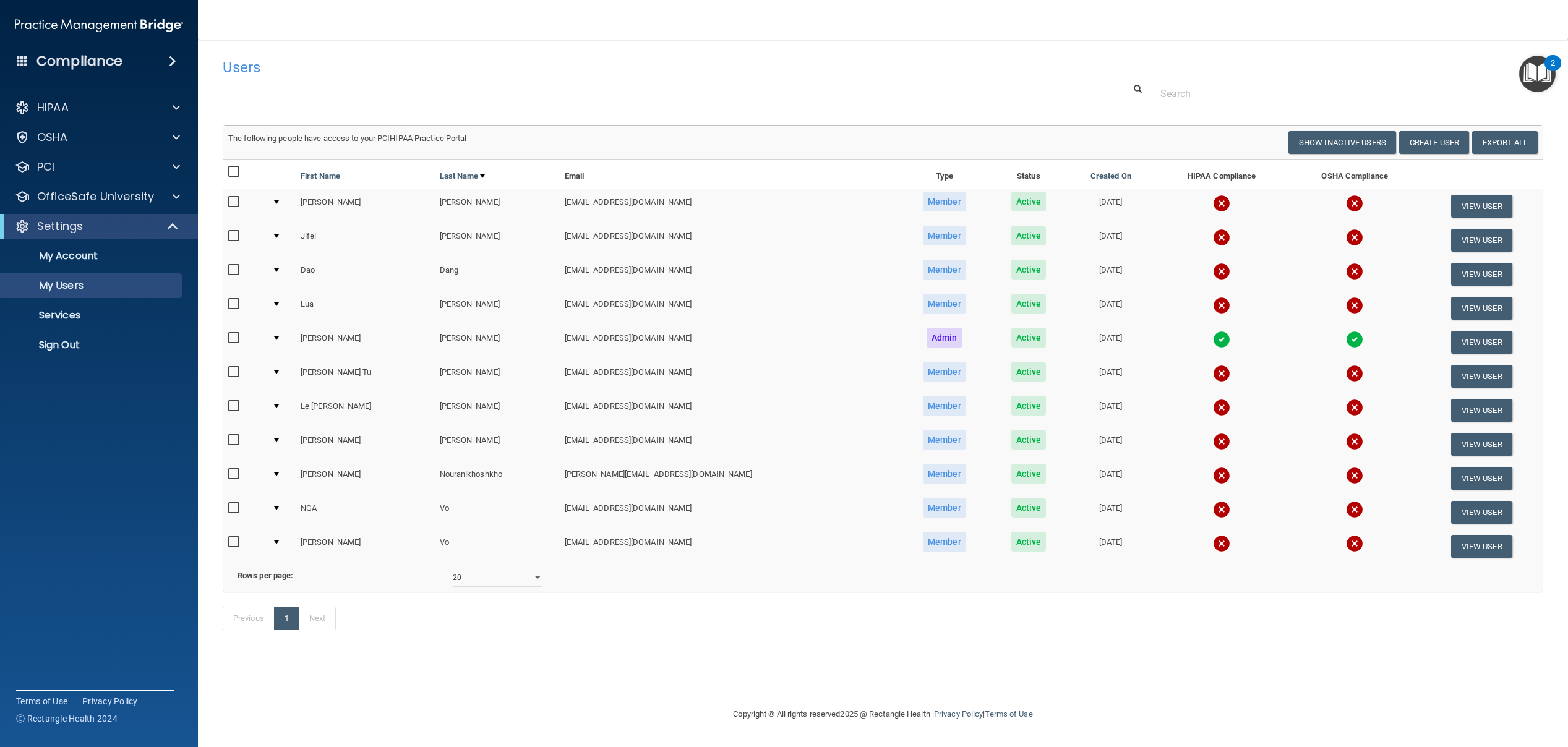
click at [999, 73] on div "Users" at bounding box center [883, 68] width 1339 height 31
click at [145, 68] on div "Compliance" at bounding box center [99, 61] width 198 height 27
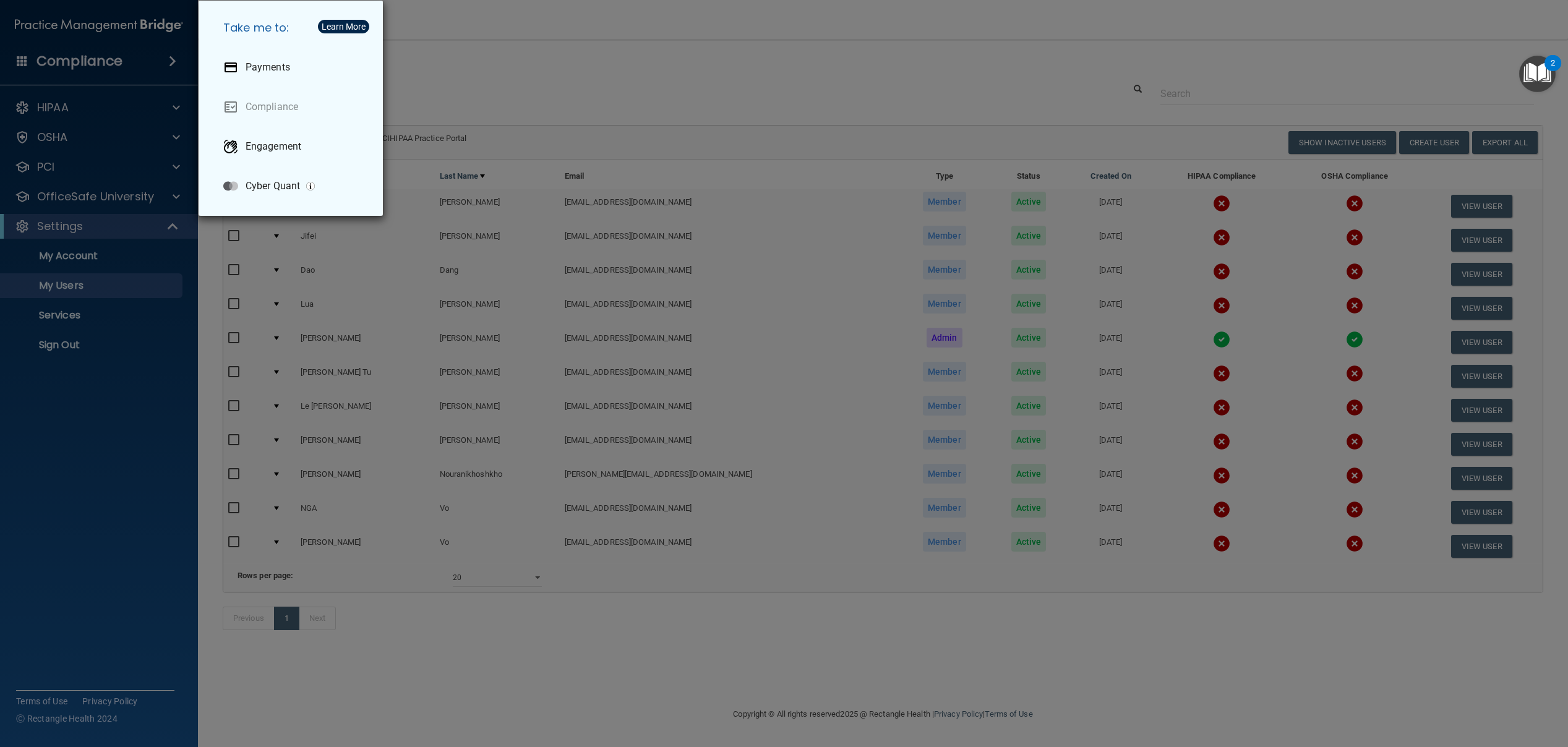
click at [145, 41] on div "Take me to: Payments Compliance Engagement Cyber Quant" at bounding box center [784, 374] width 1568 height 747
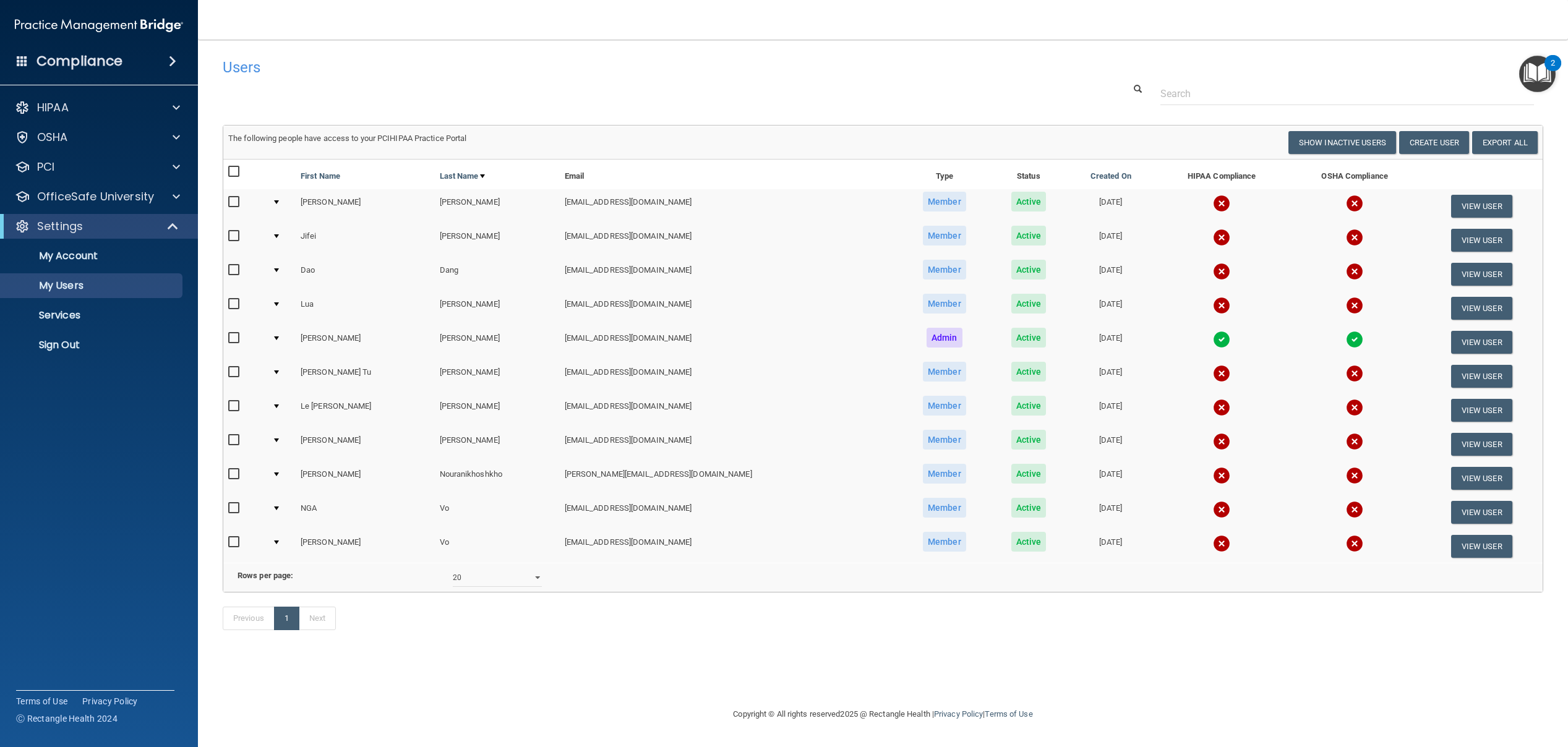
click at [154, 22] on img at bounding box center [99, 25] width 168 height 25
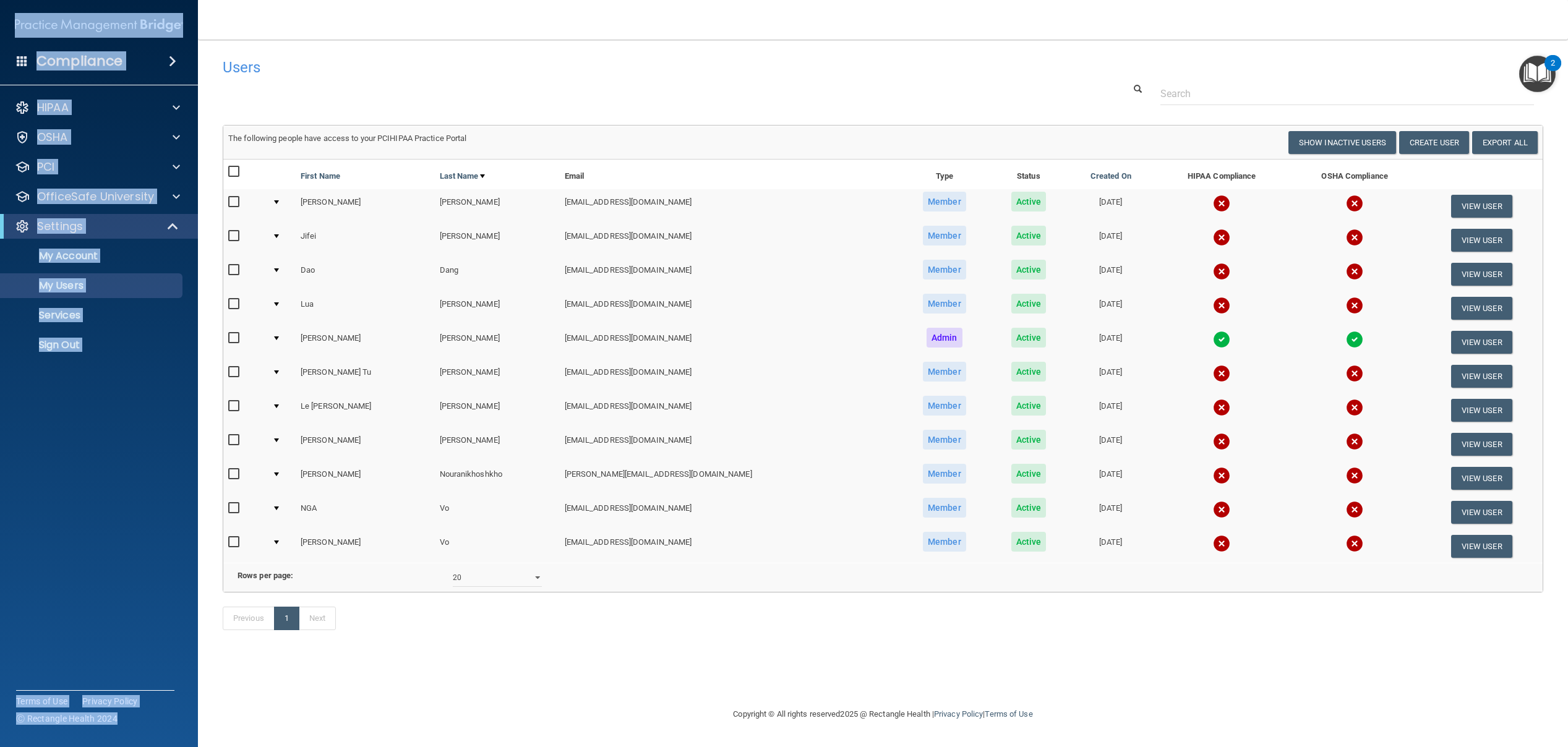
drag, startPoint x: 11, startPoint y: 24, endPoint x: 236, endPoint y: 25, distance: 225.0
click at [243, 24] on div "Compliance HIPAA Documents and Policies Report an Incident Business Associates …" at bounding box center [784, 374] width 1568 height 747
click at [140, 34] on img at bounding box center [99, 25] width 168 height 25
click at [159, 27] on img at bounding box center [99, 25] width 168 height 25
click at [155, 23] on img at bounding box center [99, 25] width 168 height 25
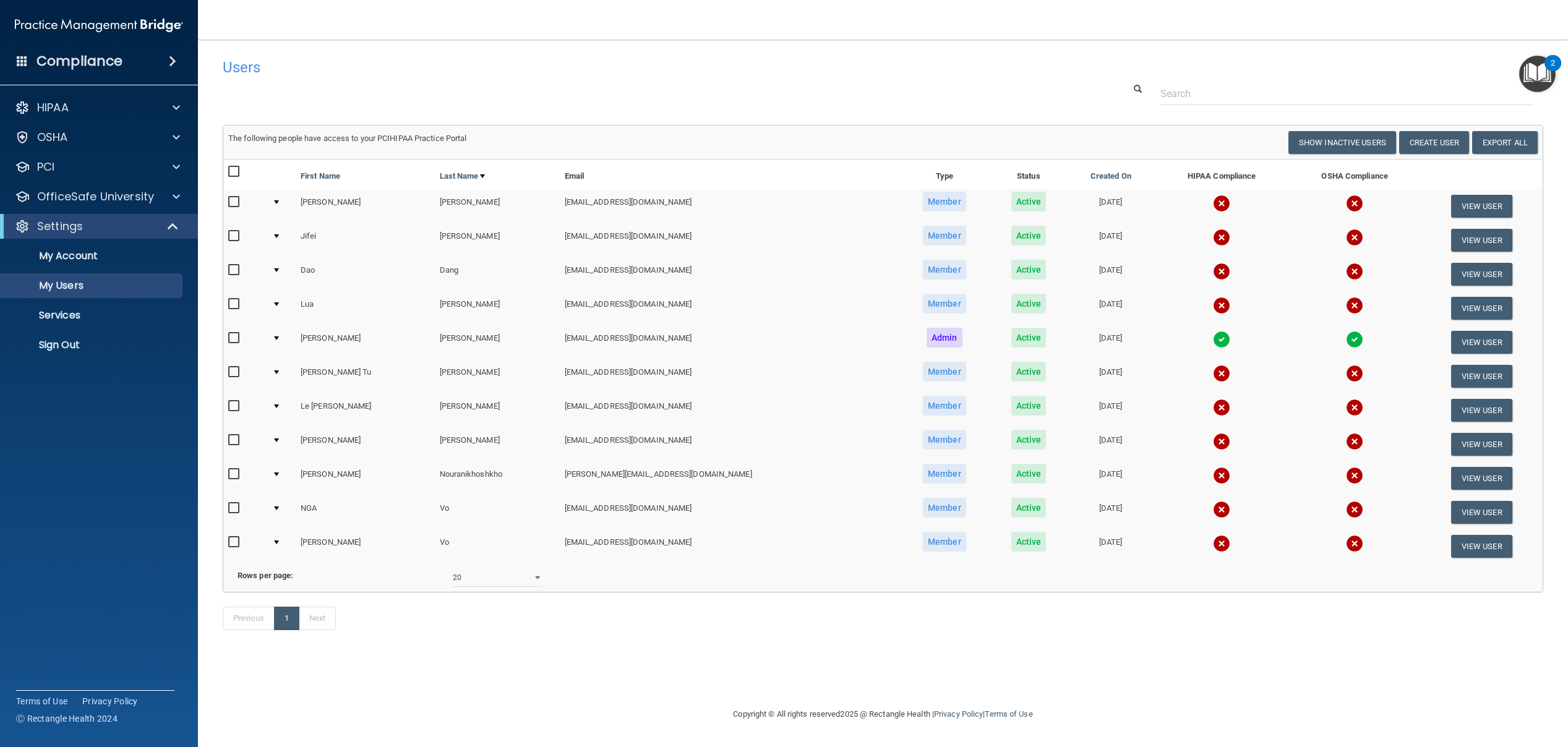
click at [296, 63] on h4 "Users" at bounding box center [604, 67] width 763 height 16
click at [567, 52] on main "Users Success! New user created. × Error! The user couldn't be created. × Succe…" at bounding box center [883, 393] width 1370 height 707
click at [306, 17] on nav "Toggle navigation Christine Lee leedentalstudios@gmail.com Manage My Enterprise…" at bounding box center [883, 20] width 1370 height 40
click at [629, 270] on td "dao_dang25@gmail.com" at bounding box center [729, 274] width 340 height 34
